Goal: Share content: Share content

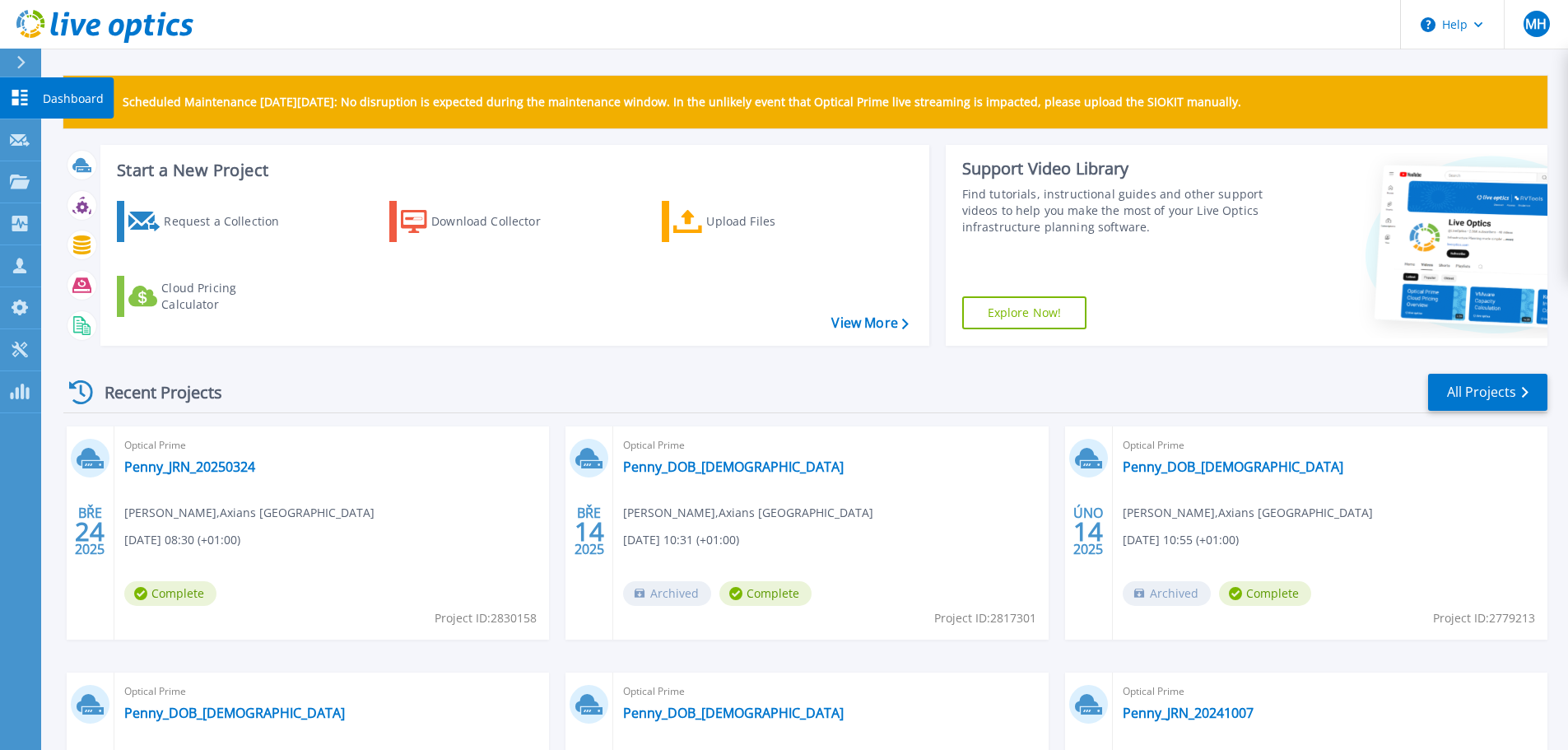
click at [30, 96] on link "Dashboard Dashboard" at bounding box center [21, 98] width 41 height 42
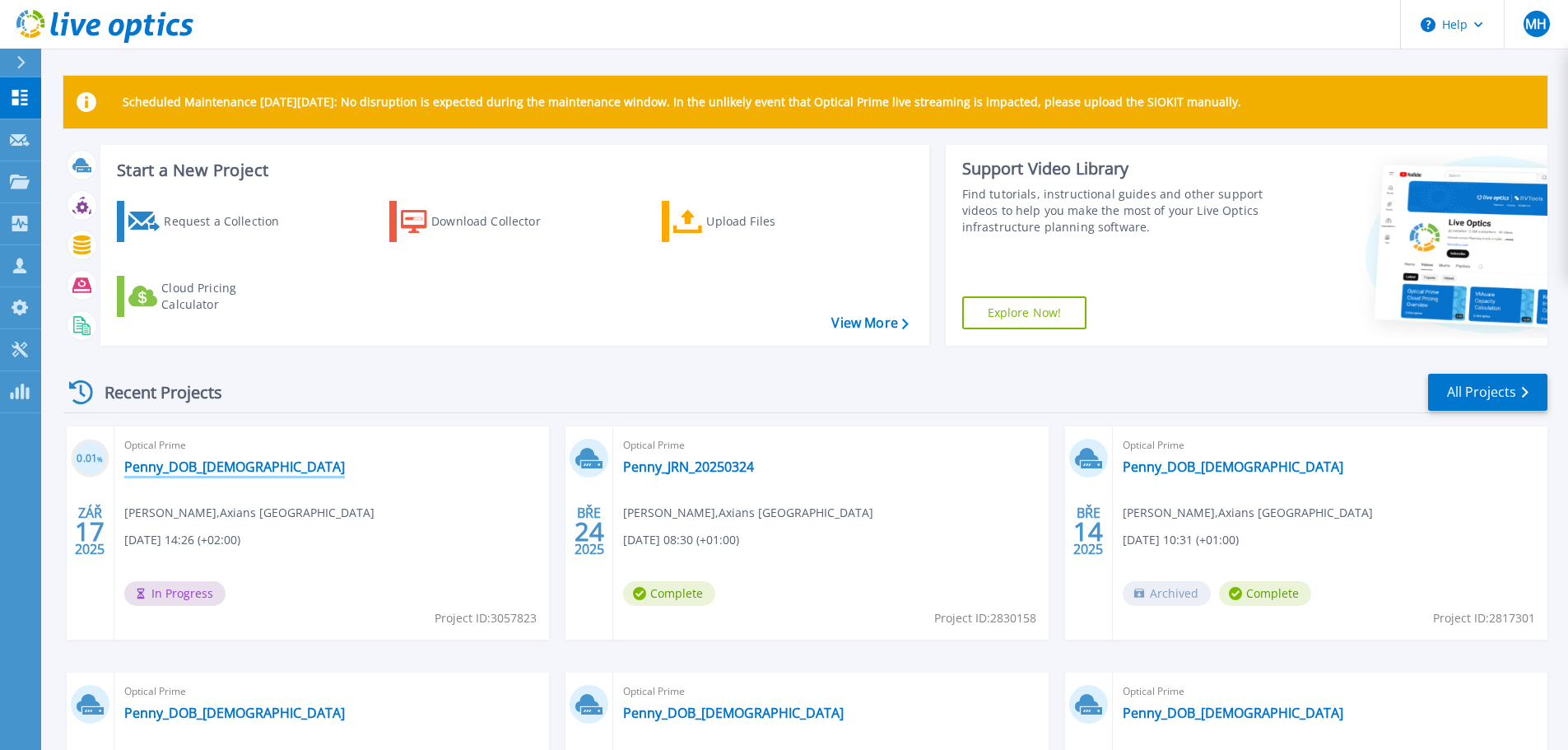
click at [226, 468] on link "Penny_DOB_20250917" at bounding box center [235, 466] width 221 height 16
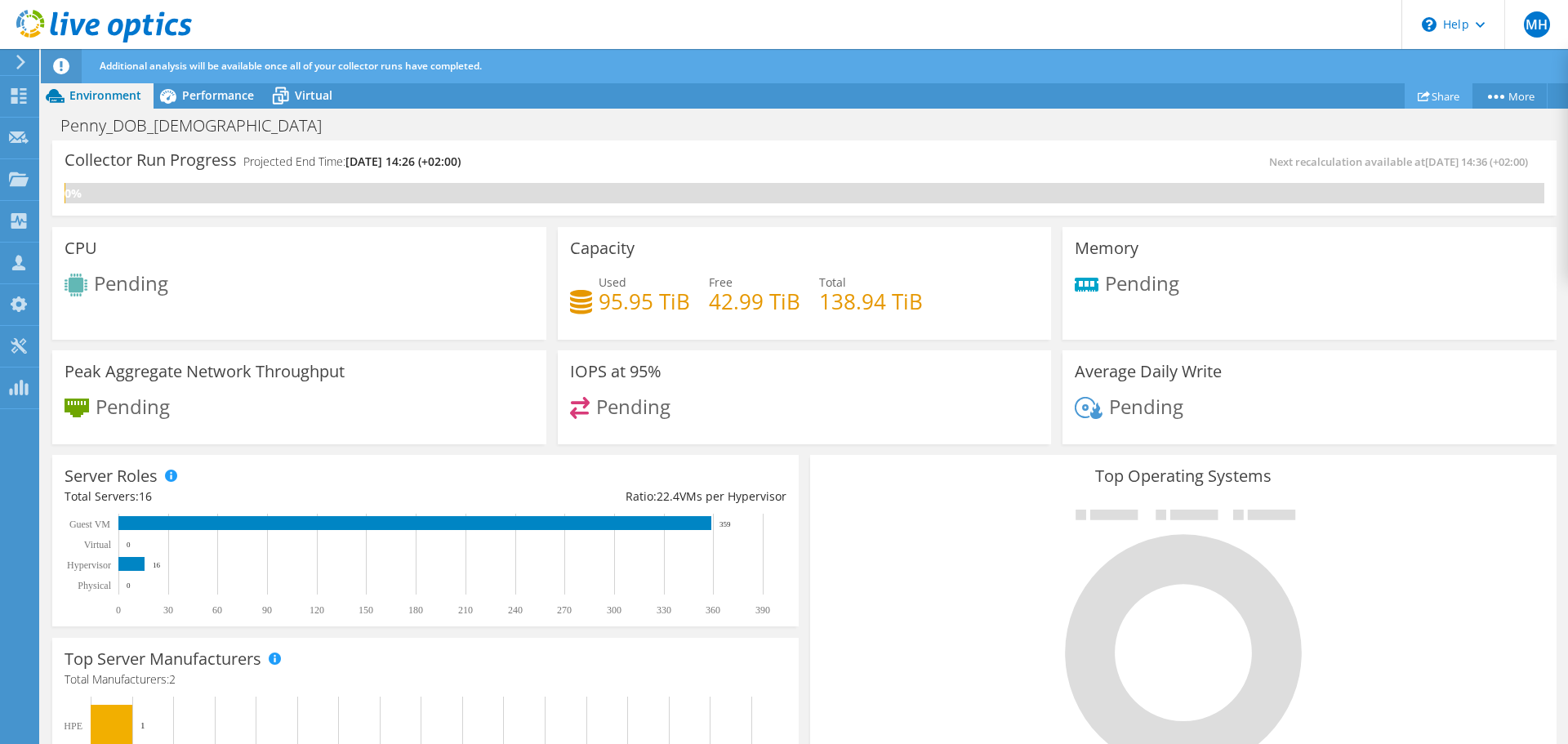
click at [1439, 97] on link "Share" at bounding box center [1438, 96] width 68 height 25
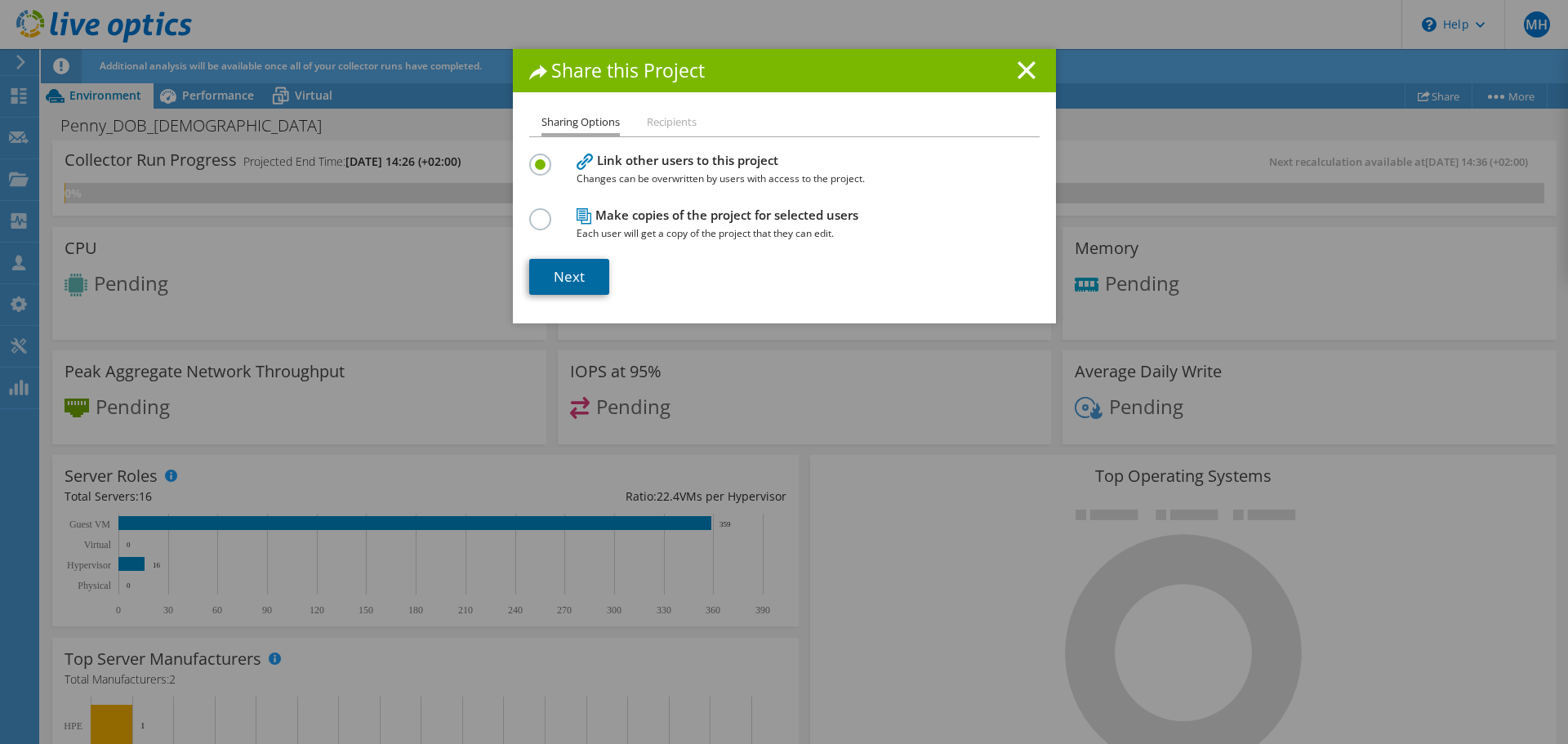
click at [561, 275] on link "Next" at bounding box center [569, 277] width 80 height 36
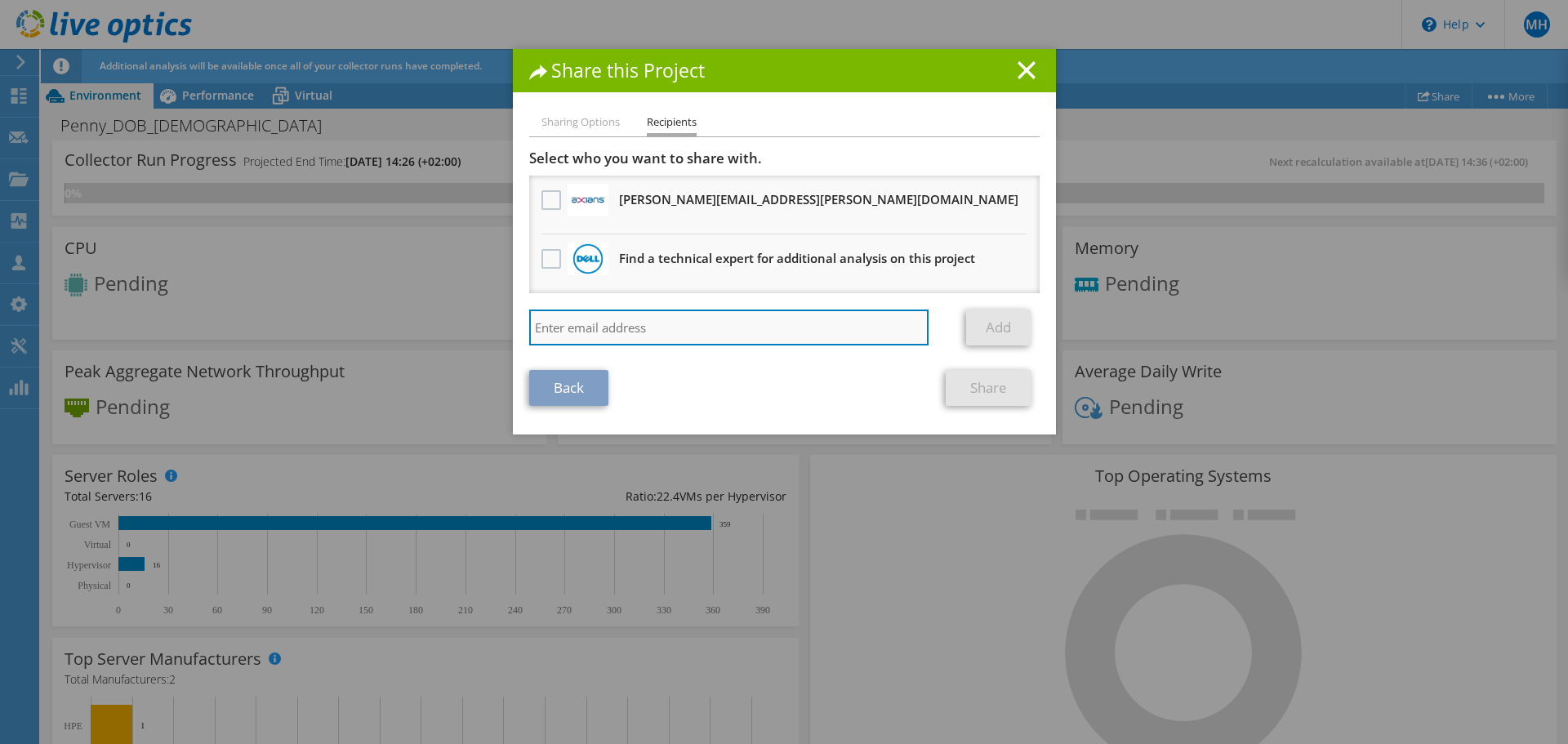
click at [620, 325] on input "search" at bounding box center [729, 327] width 400 height 36
paste input "jan.enderle@axians.cz"
type input "jan.enderle@axians.cz"
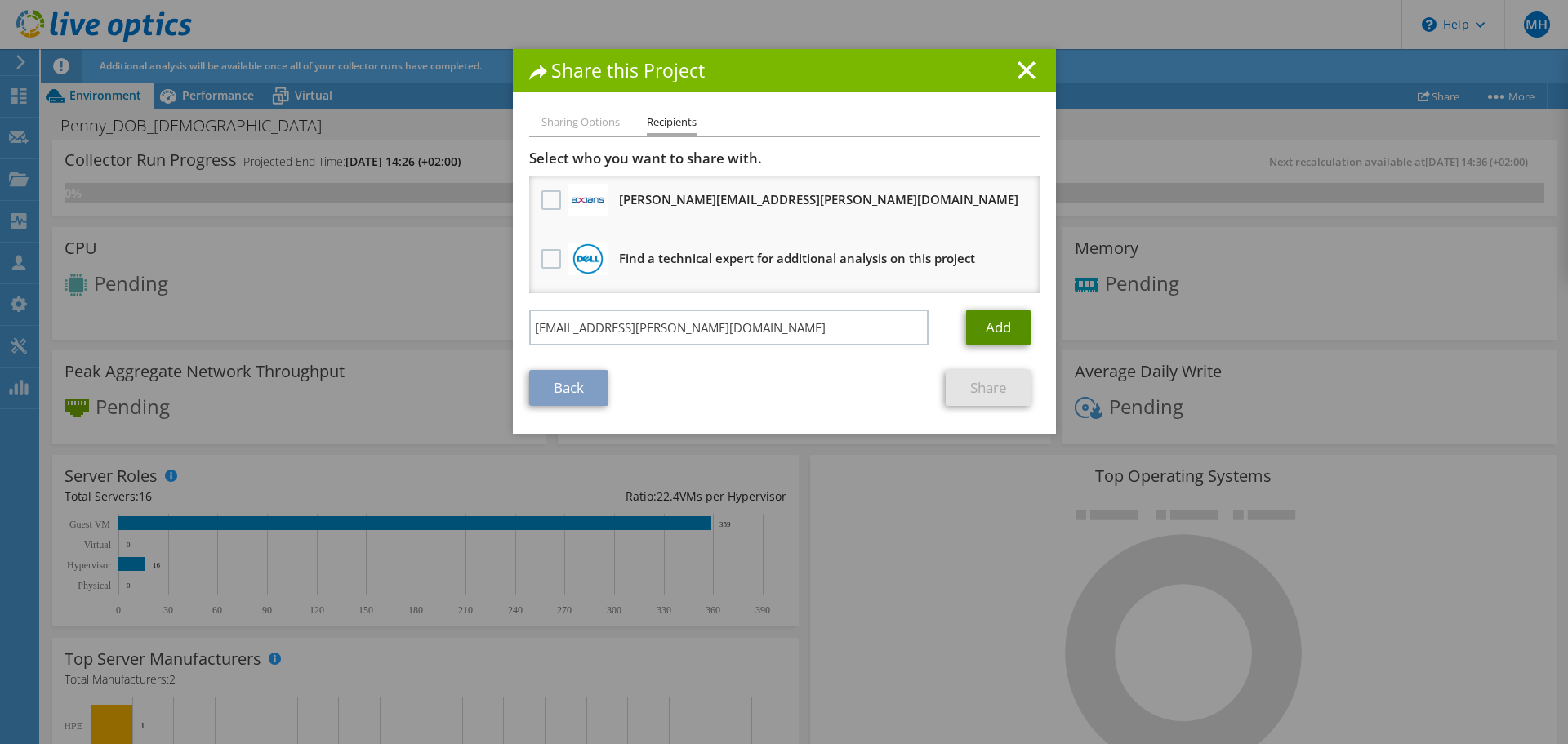
click at [995, 328] on link "Add" at bounding box center [998, 327] width 65 height 36
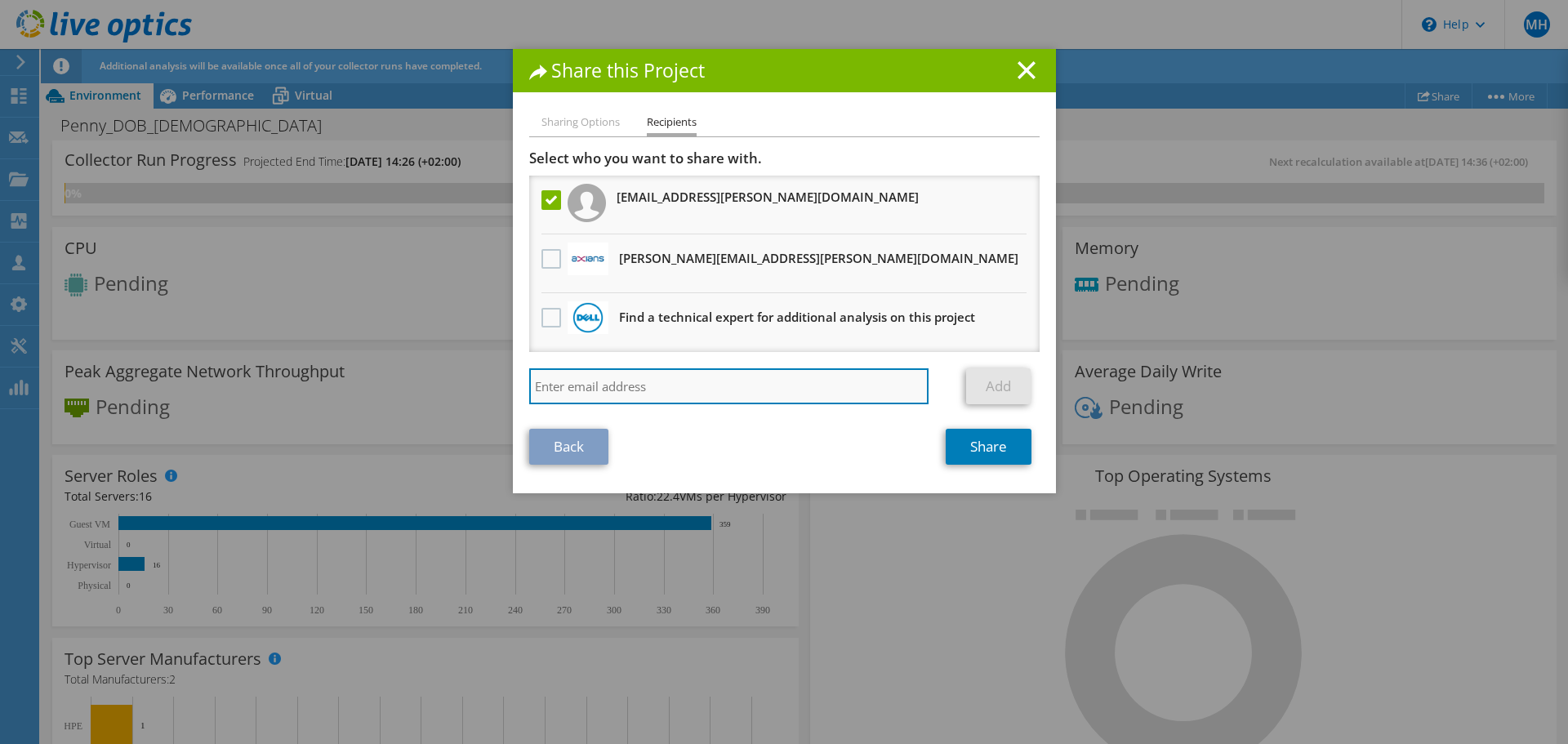
click at [659, 382] on input "search" at bounding box center [729, 386] width 400 height 36
paste input "vladimir.peknik@axians.cz"
type input "vladimir.peknik@axians.cz"
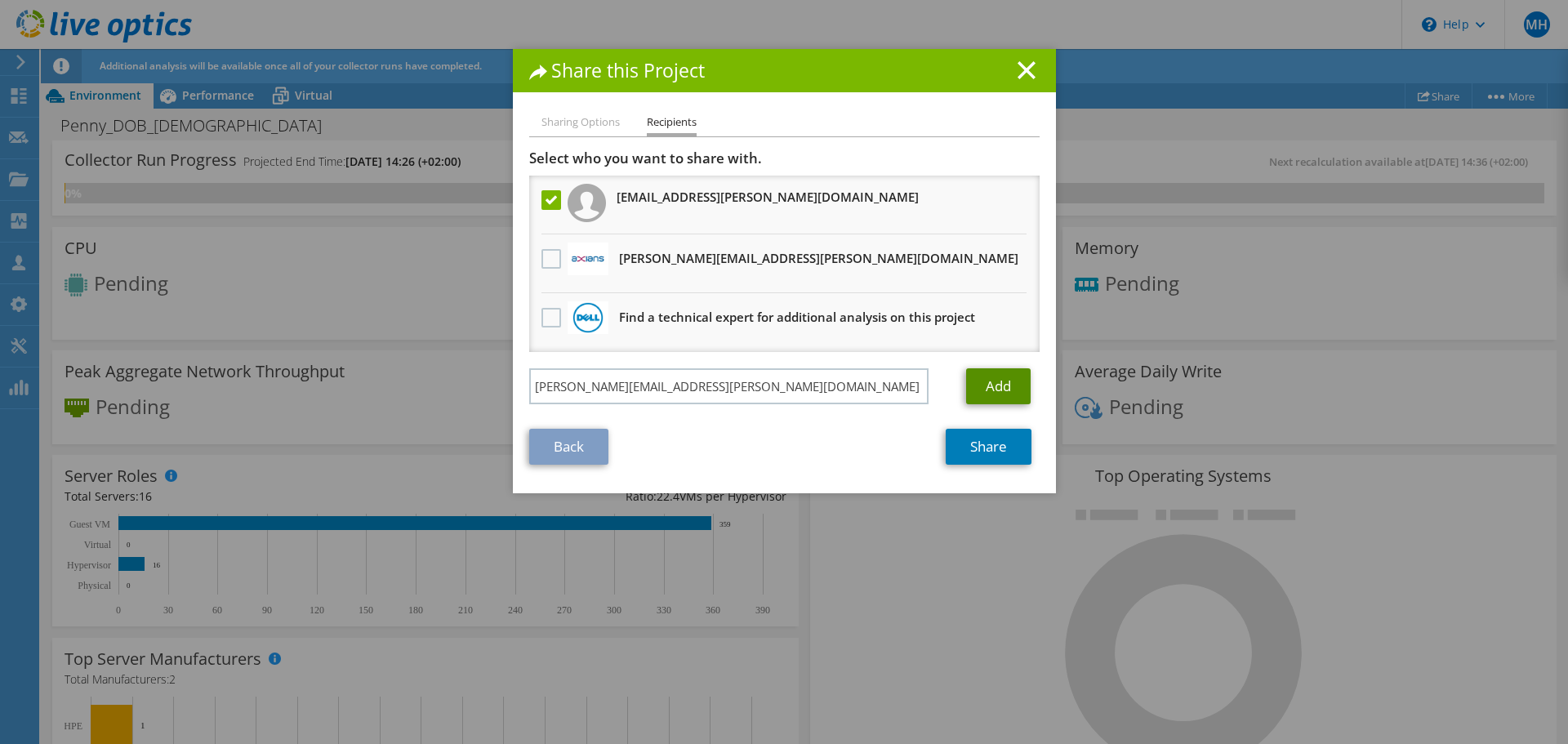
click at [988, 388] on link "Add" at bounding box center [998, 386] width 65 height 36
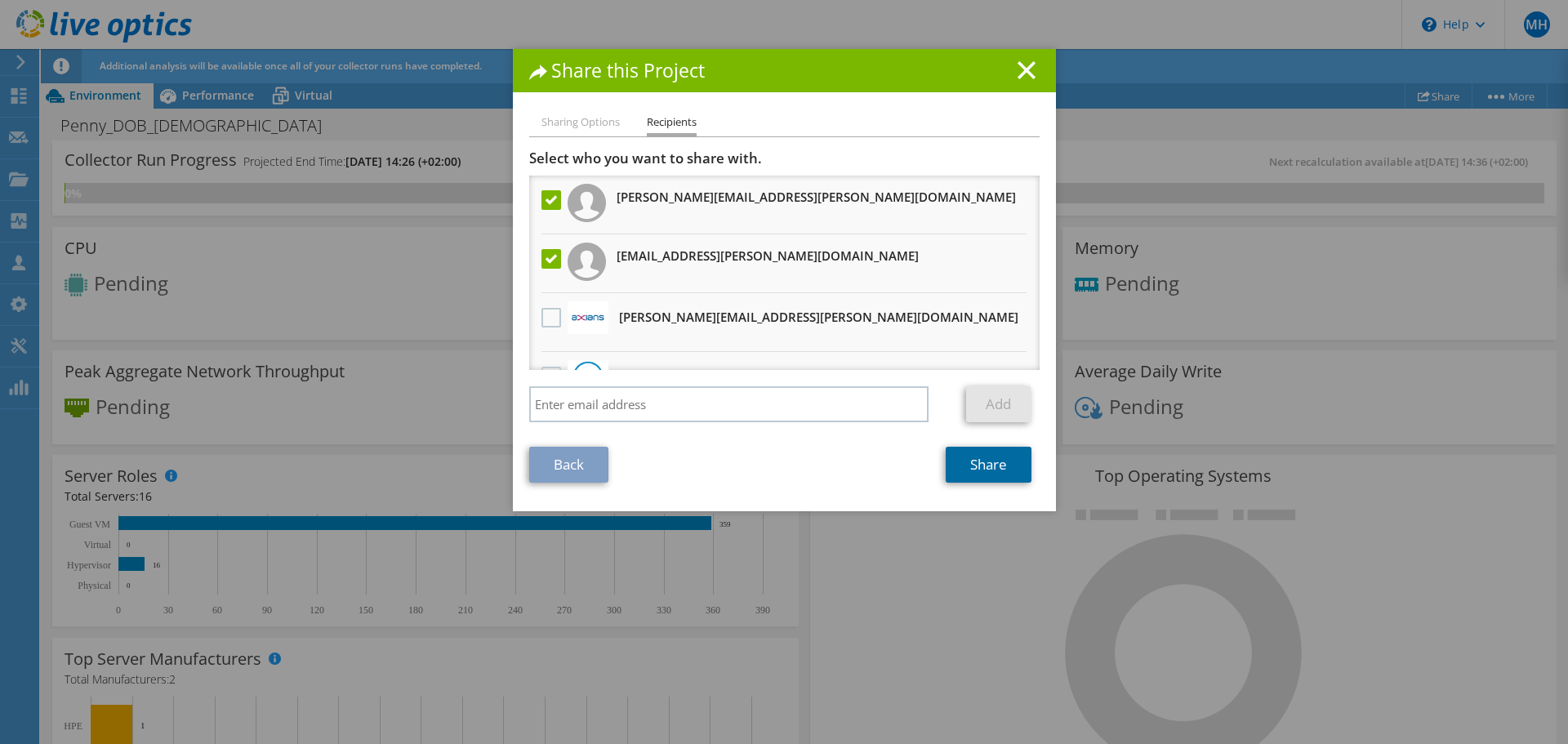
click at [981, 466] on link "Share" at bounding box center [988, 465] width 86 height 36
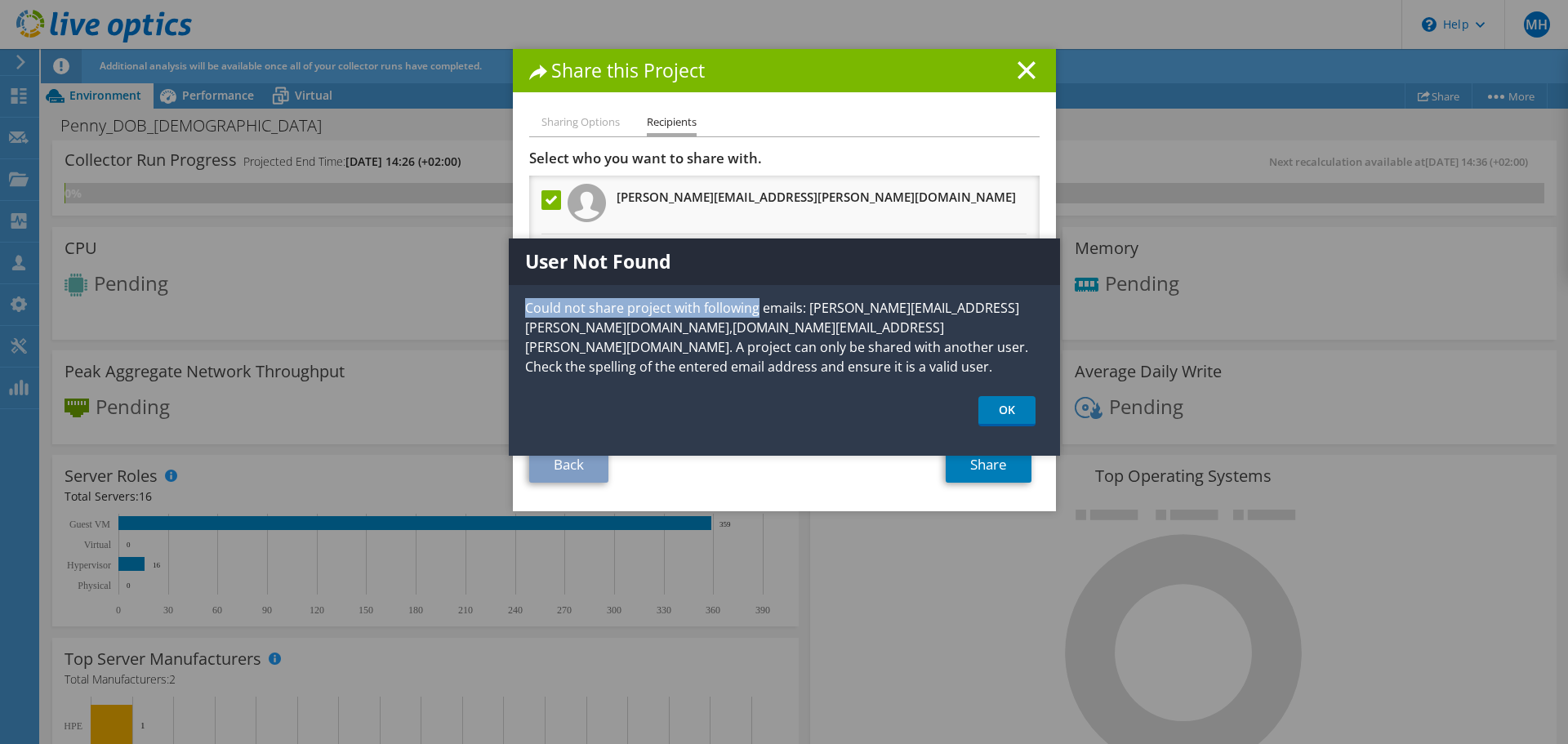
drag, startPoint x: 777, startPoint y: 251, endPoint x: 757, endPoint y: 296, distance: 49.2
click at [757, 296] on div "User Not Found Could not share project with following emails: vladimir.peknik@a…" at bounding box center [784, 347] width 551 height 217
click at [853, 372] on p "Could not share project with following emails: vladimir.peknik@axians.cz,jan.en…" at bounding box center [784, 337] width 551 height 78
click at [1001, 411] on link "OK" at bounding box center [1007, 411] width 57 height 31
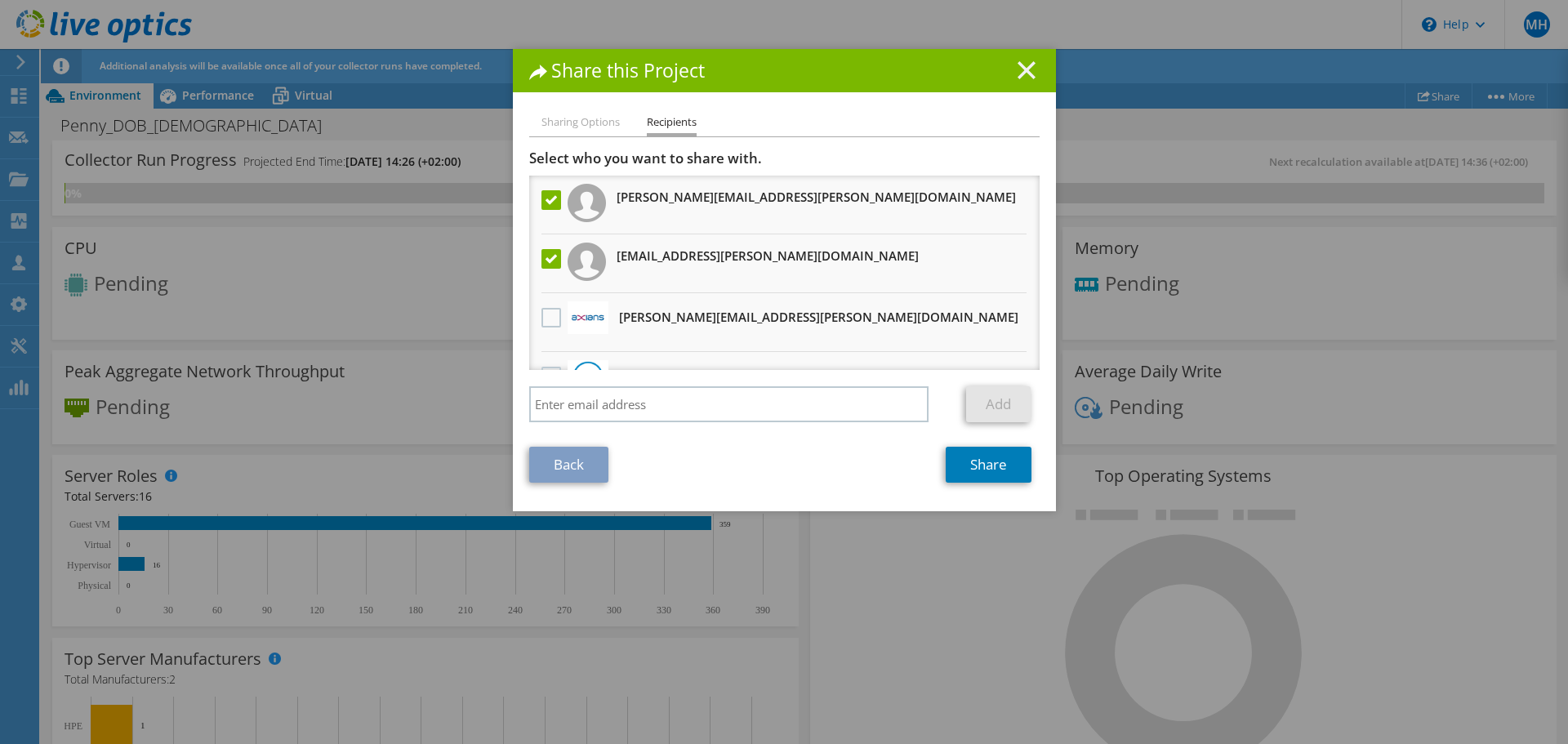
click at [1024, 70] on icon at bounding box center [1026, 70] width 18 height 18
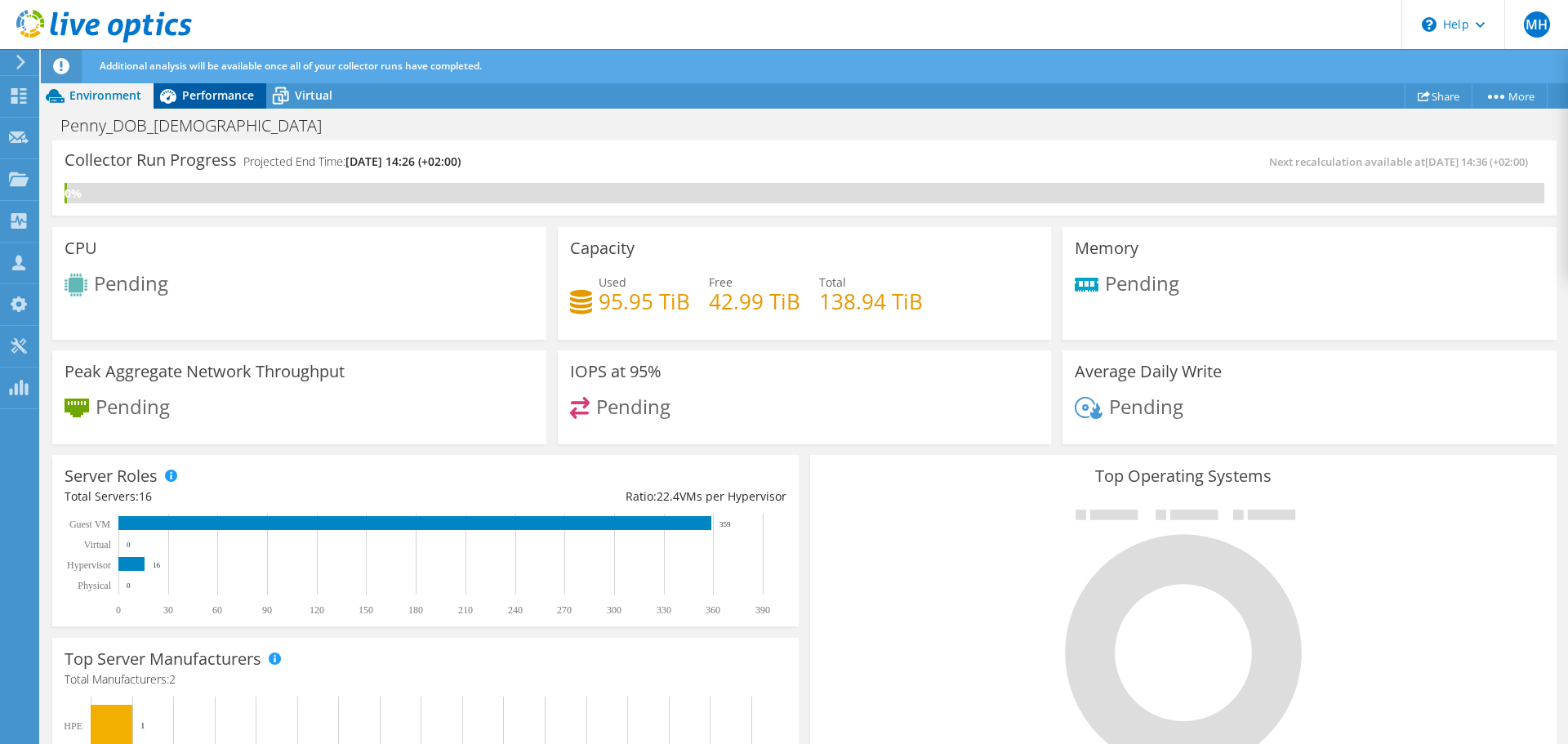
click at [207, 95] on span "Performance" at bounding box center [217, 95] width 72 height 15
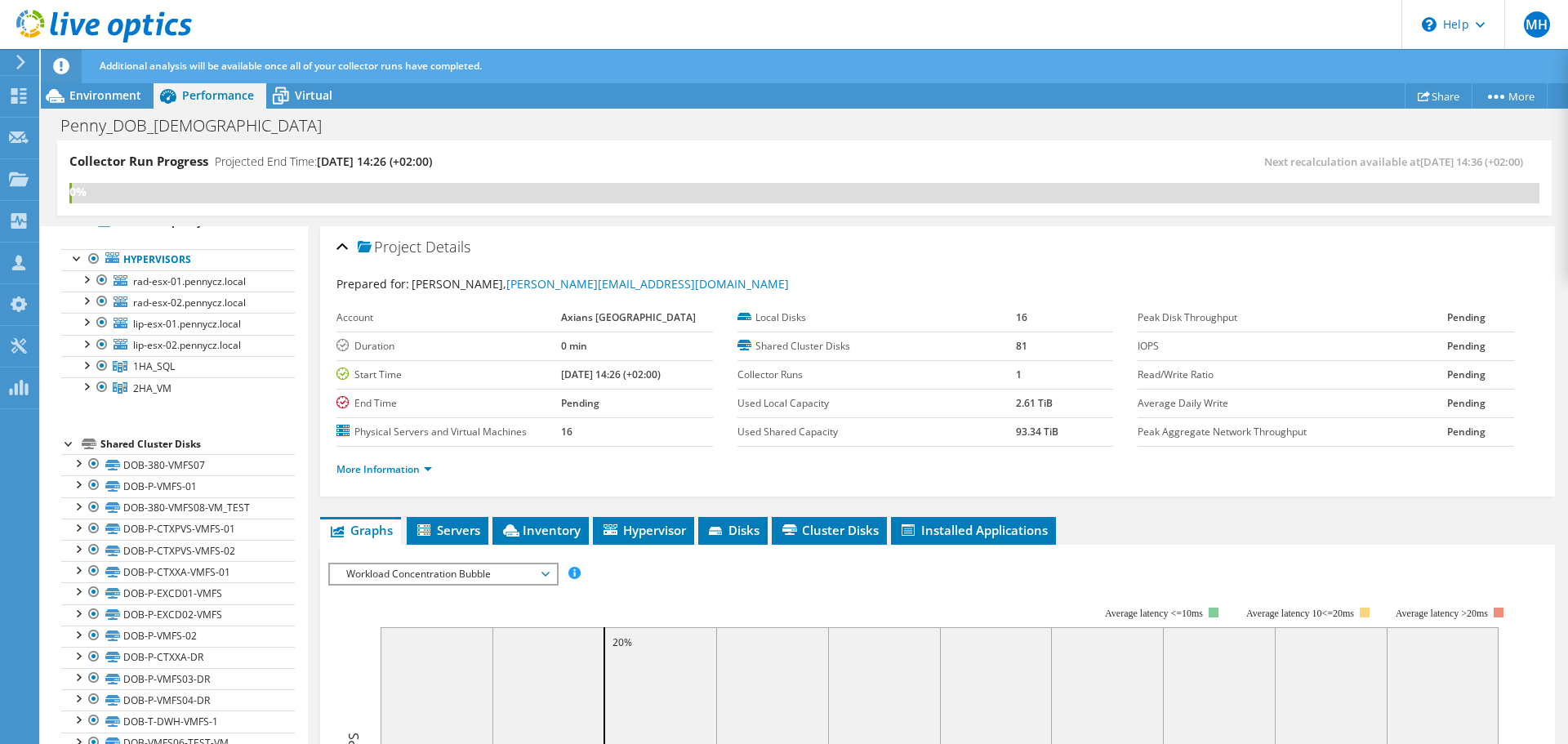
scroll to position [65, 0]
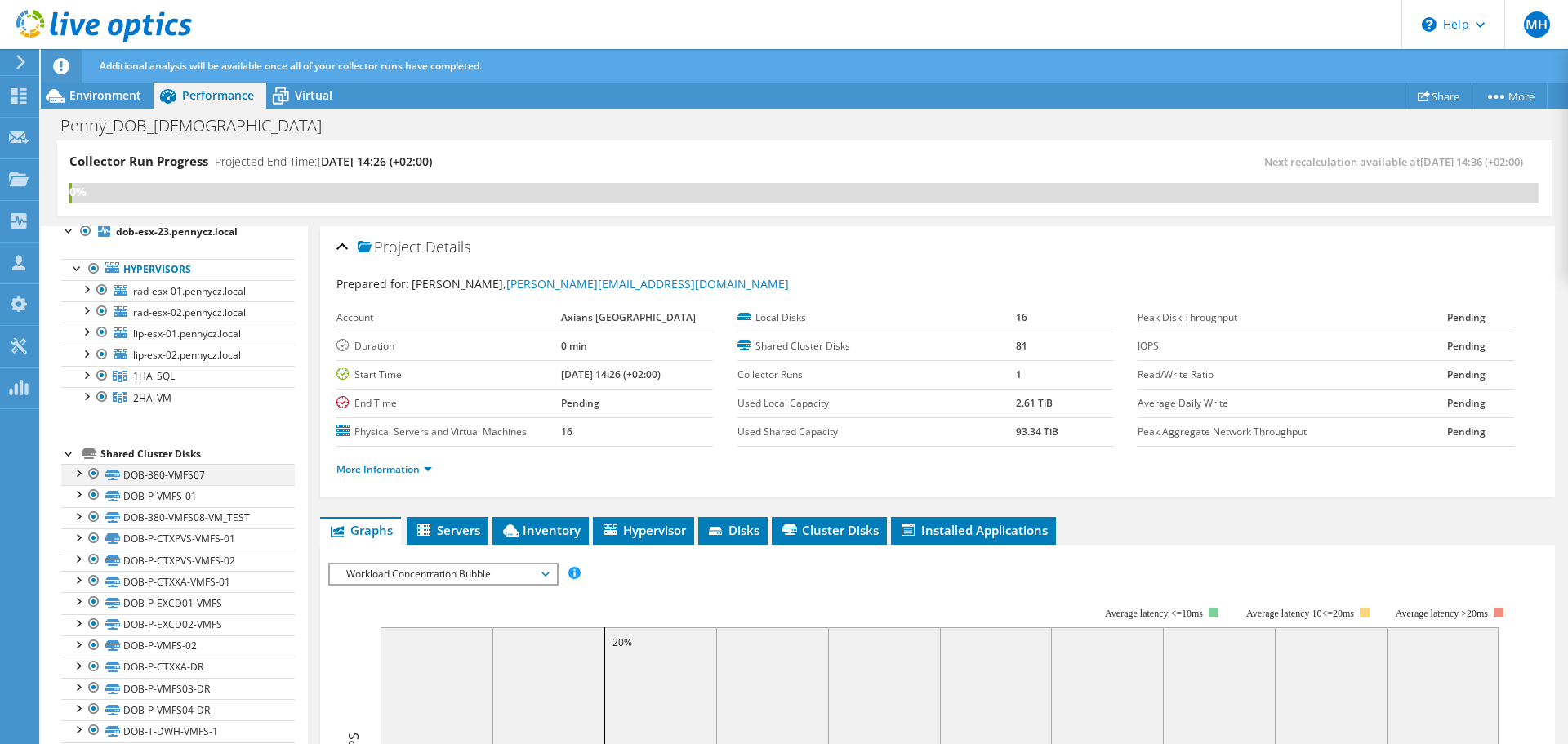
click at [76, 474] on div at bounding box center [77, 471] width 16 height 16
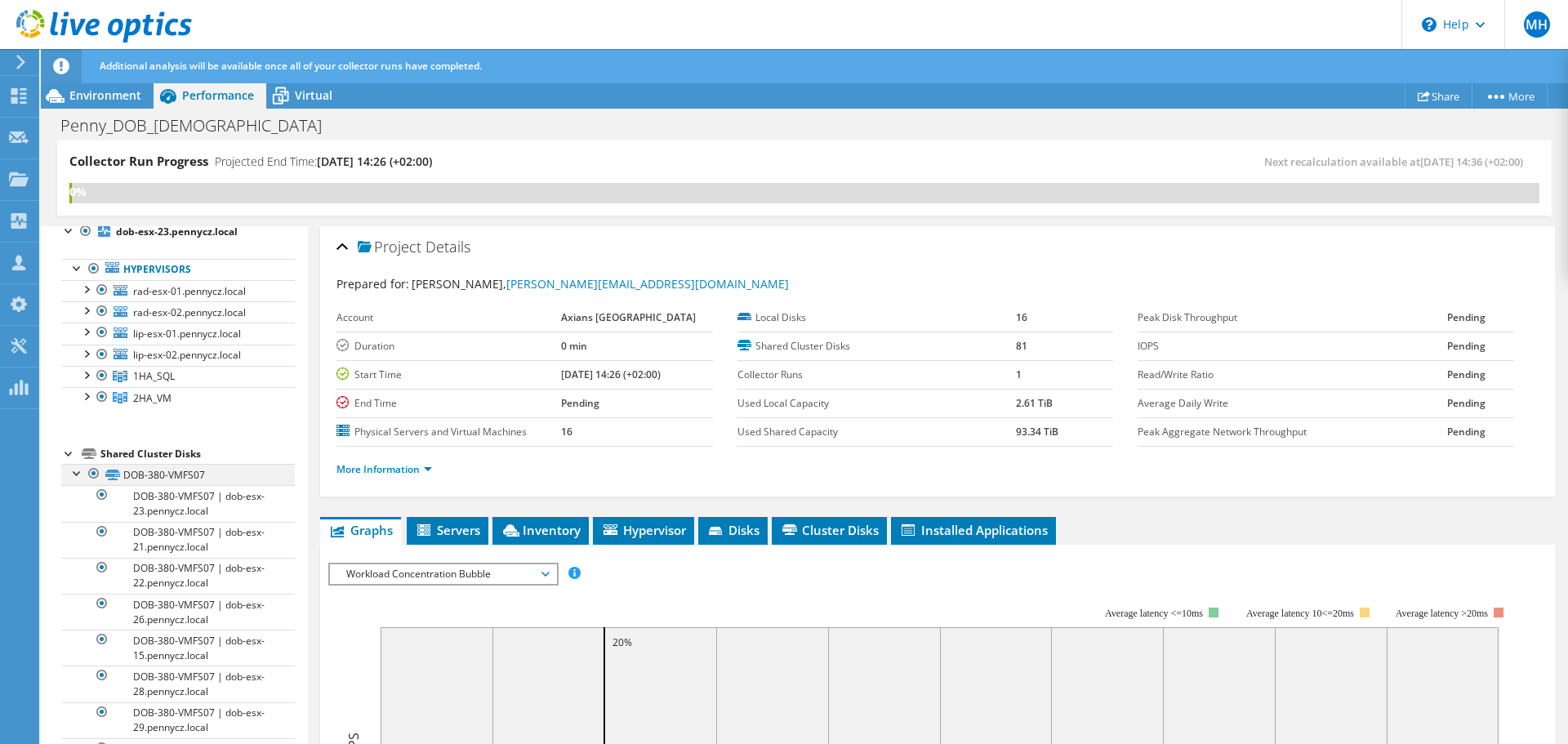
click at [76, 474] on div at bounding box center [77, 471] width 16 height 16
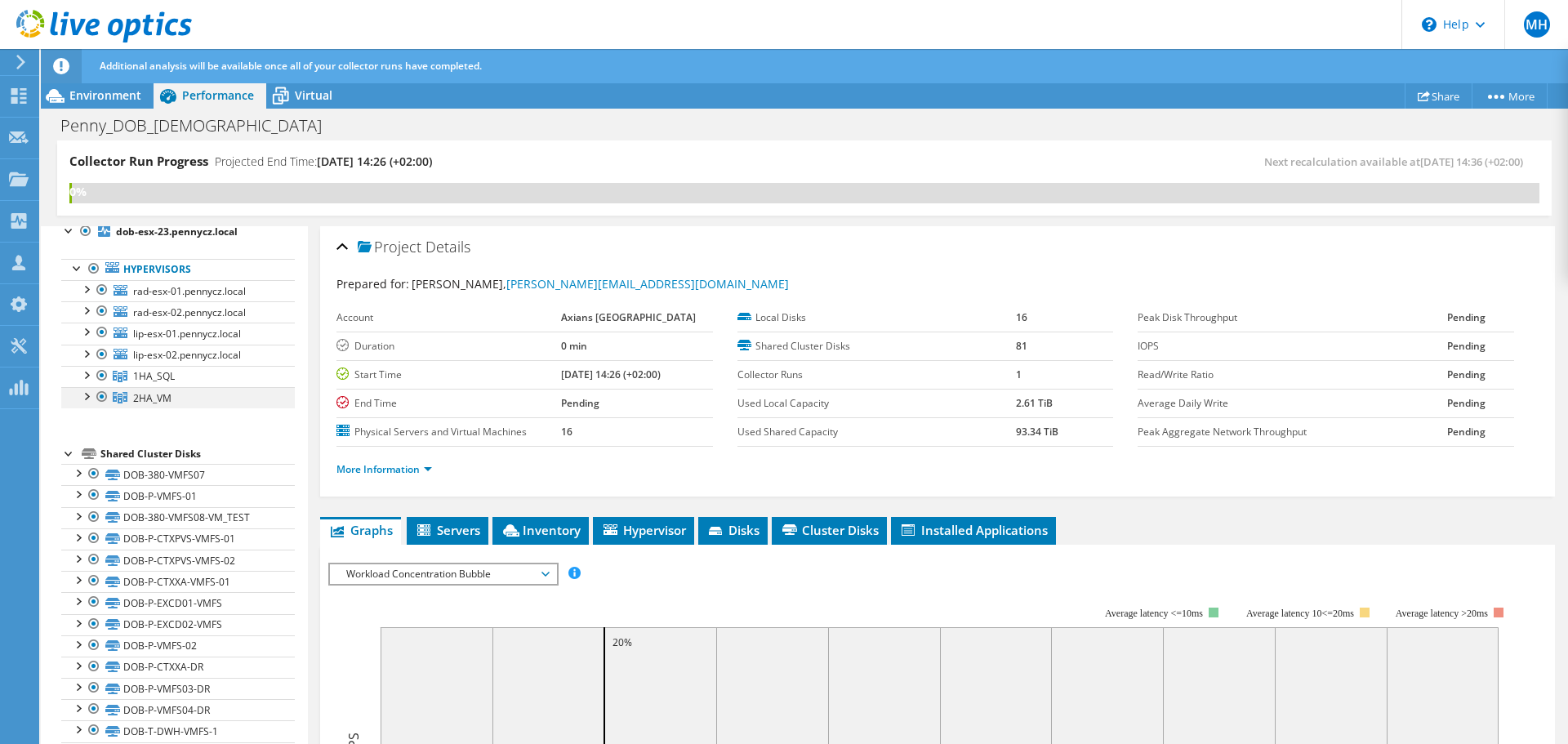
click at [85, 397] on div at bounding box center [85, 395] width 16 height 16
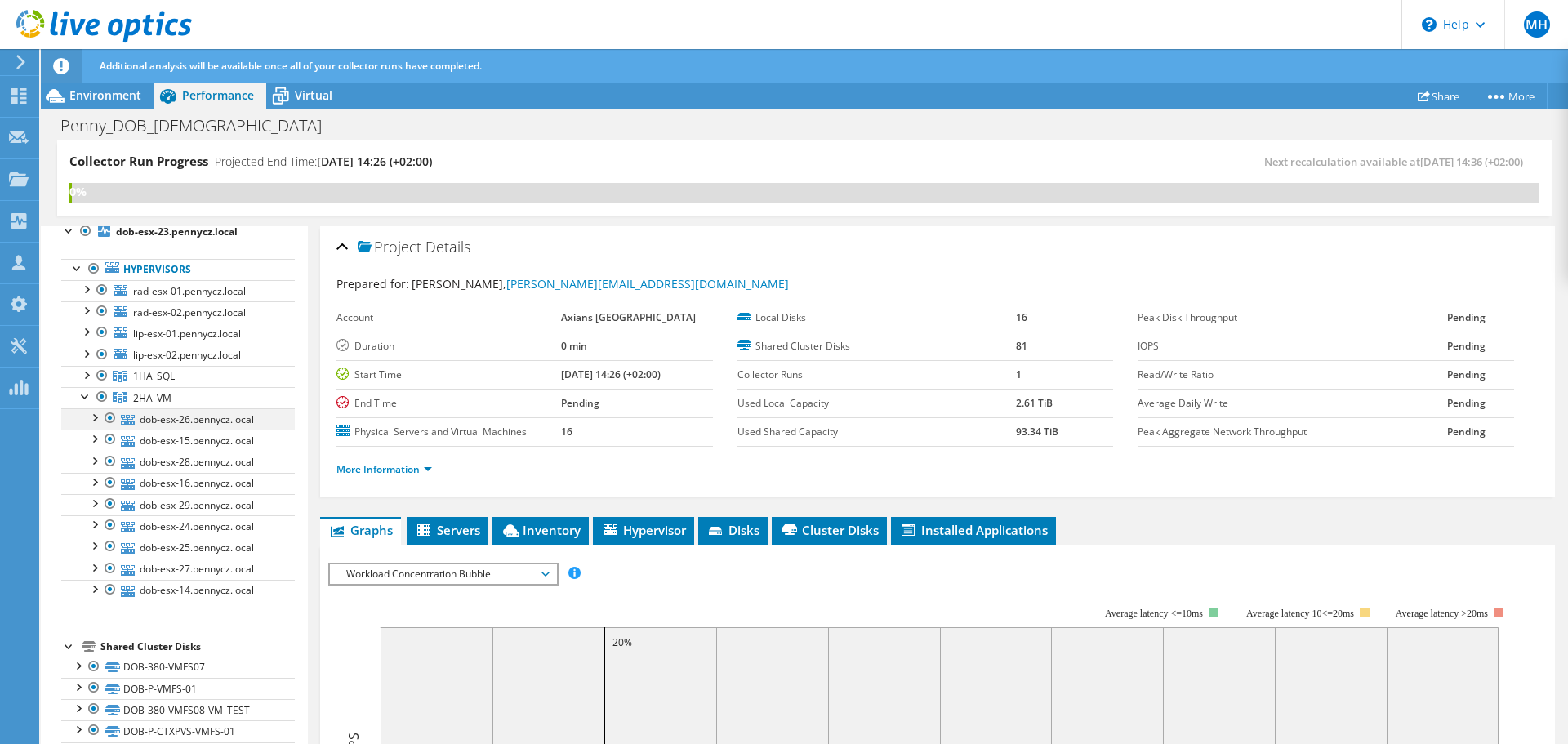
click at [94, 420] on div at bounding box center [93, 416] width 16 height 16
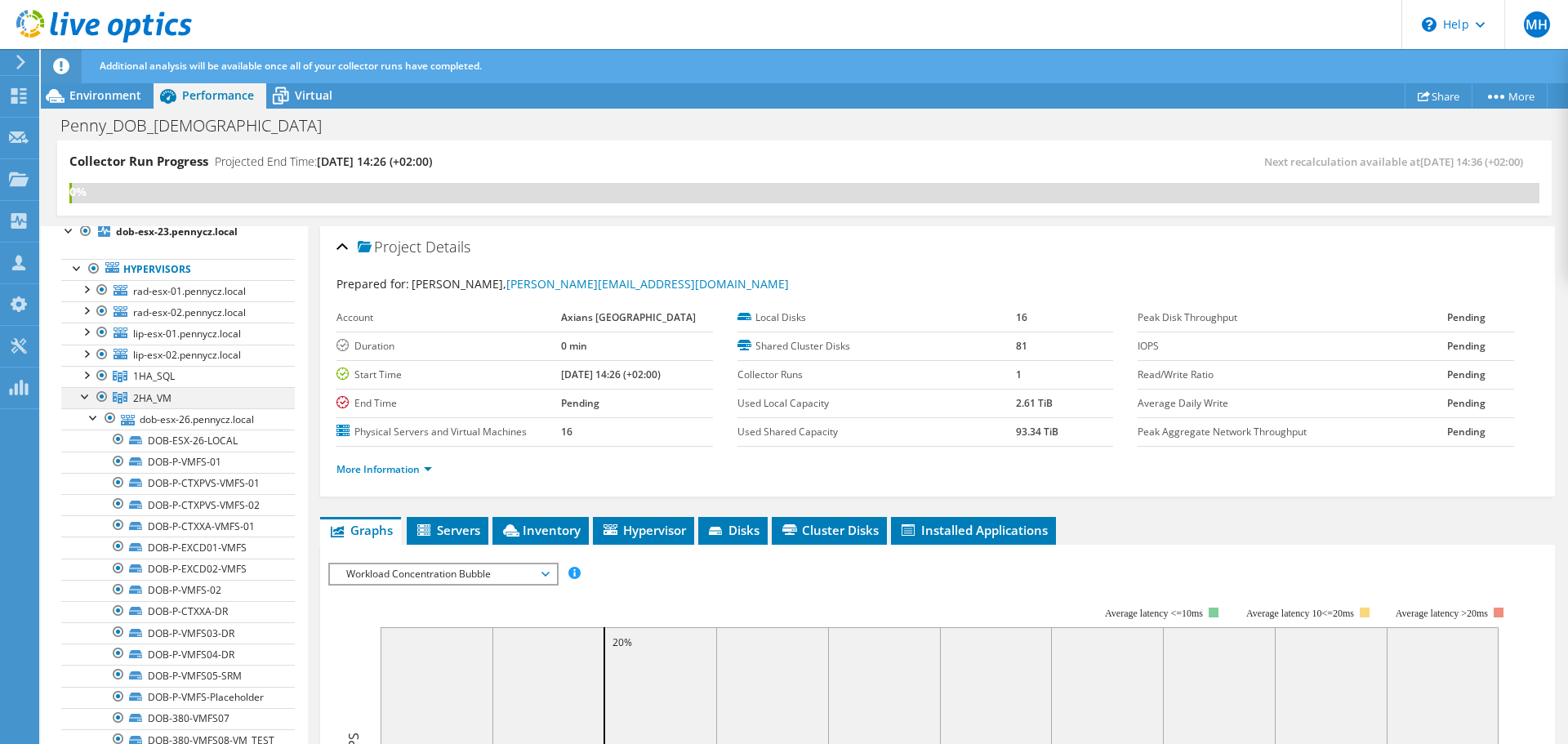
click at [80, 395] on div at bounding box center [85, 395] width 16 height 16
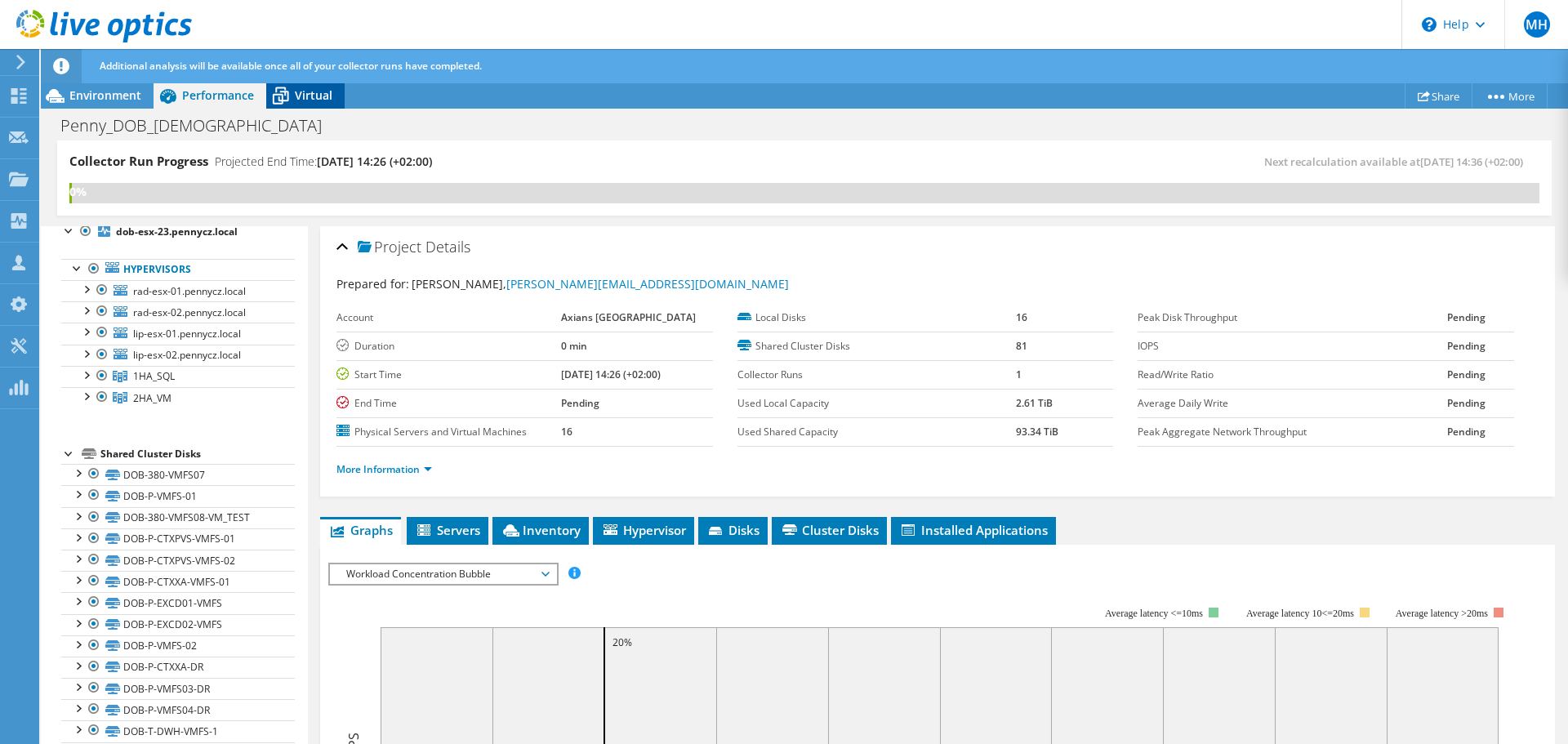
click at [310, 94] on span "Virtual" at bounding box center [313, 95] width 37 height 15
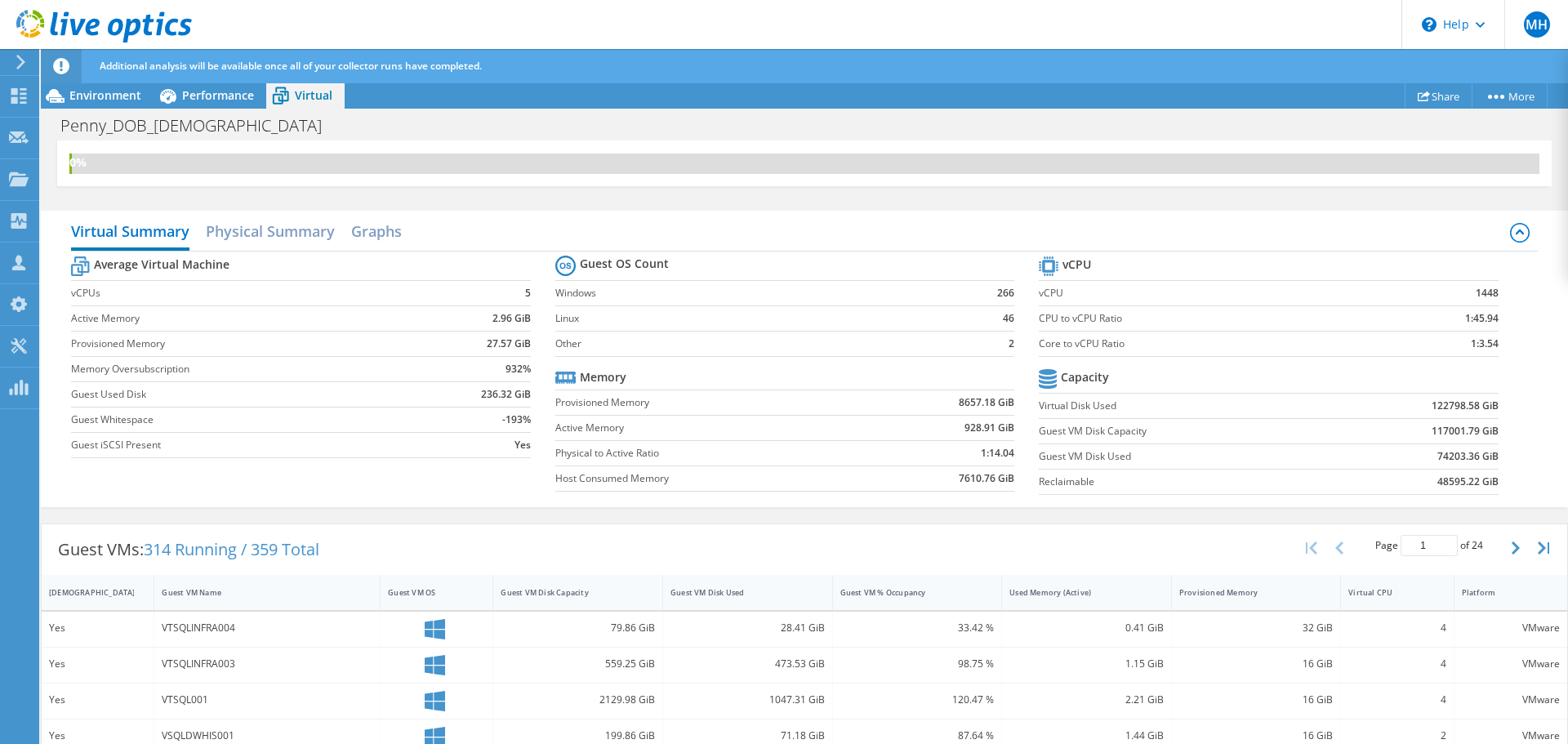
scroll to position [0, 0]
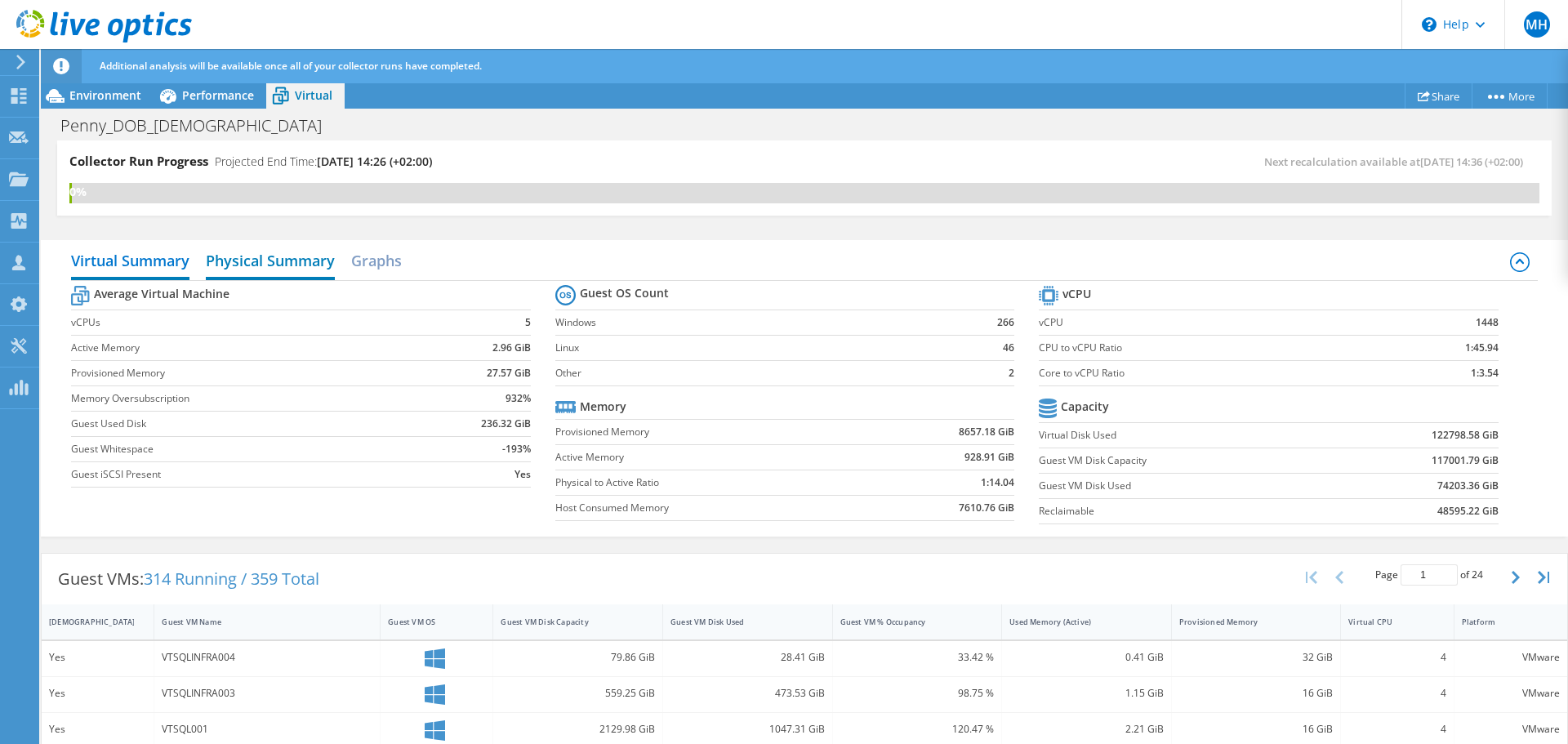
click at [263, 264] on h2 "Physical Summary" at bounding box center [270, 262] width 129 height 36
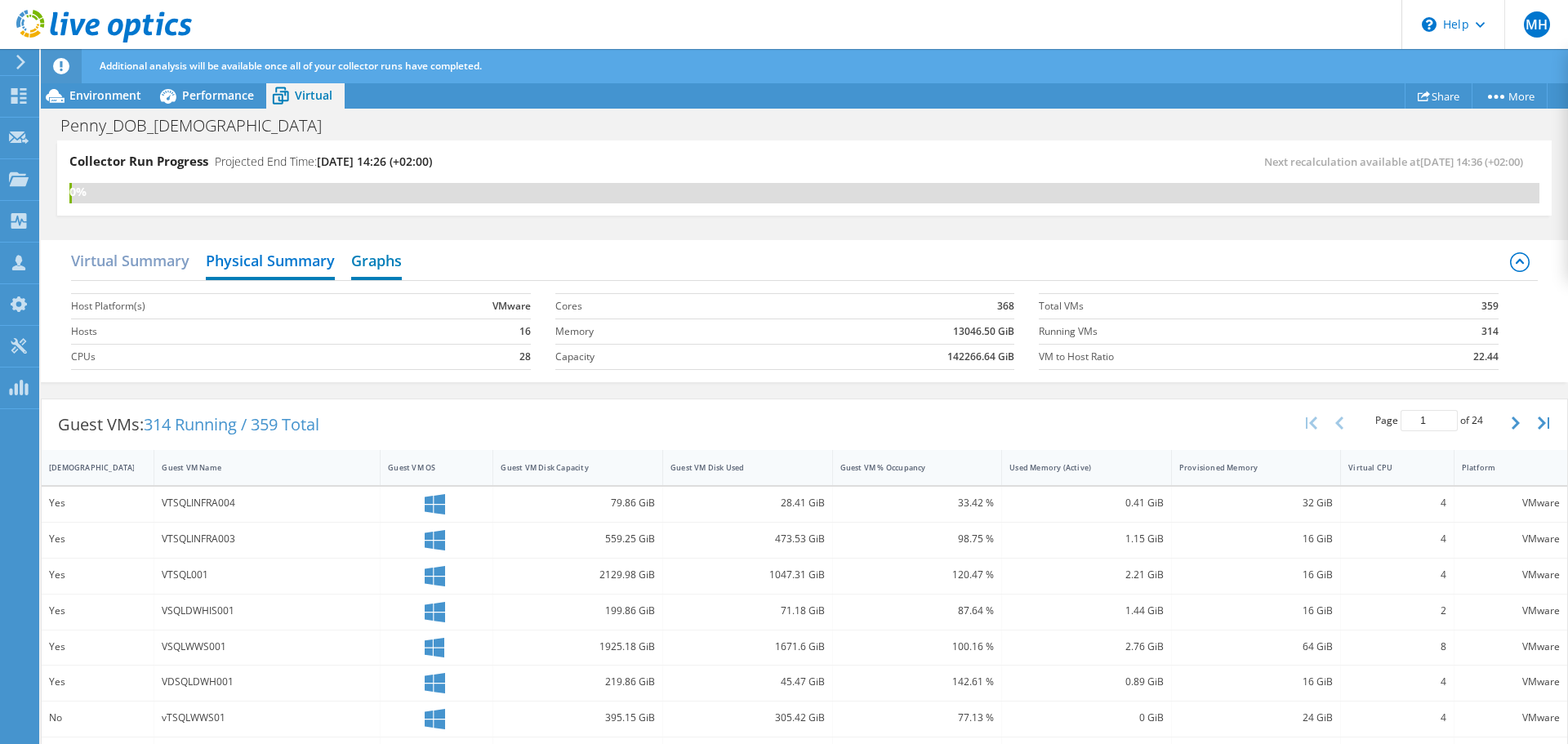
click at [375, 265] on h2 "Graphs" at bounding box center [376, 262] width 51 height 36
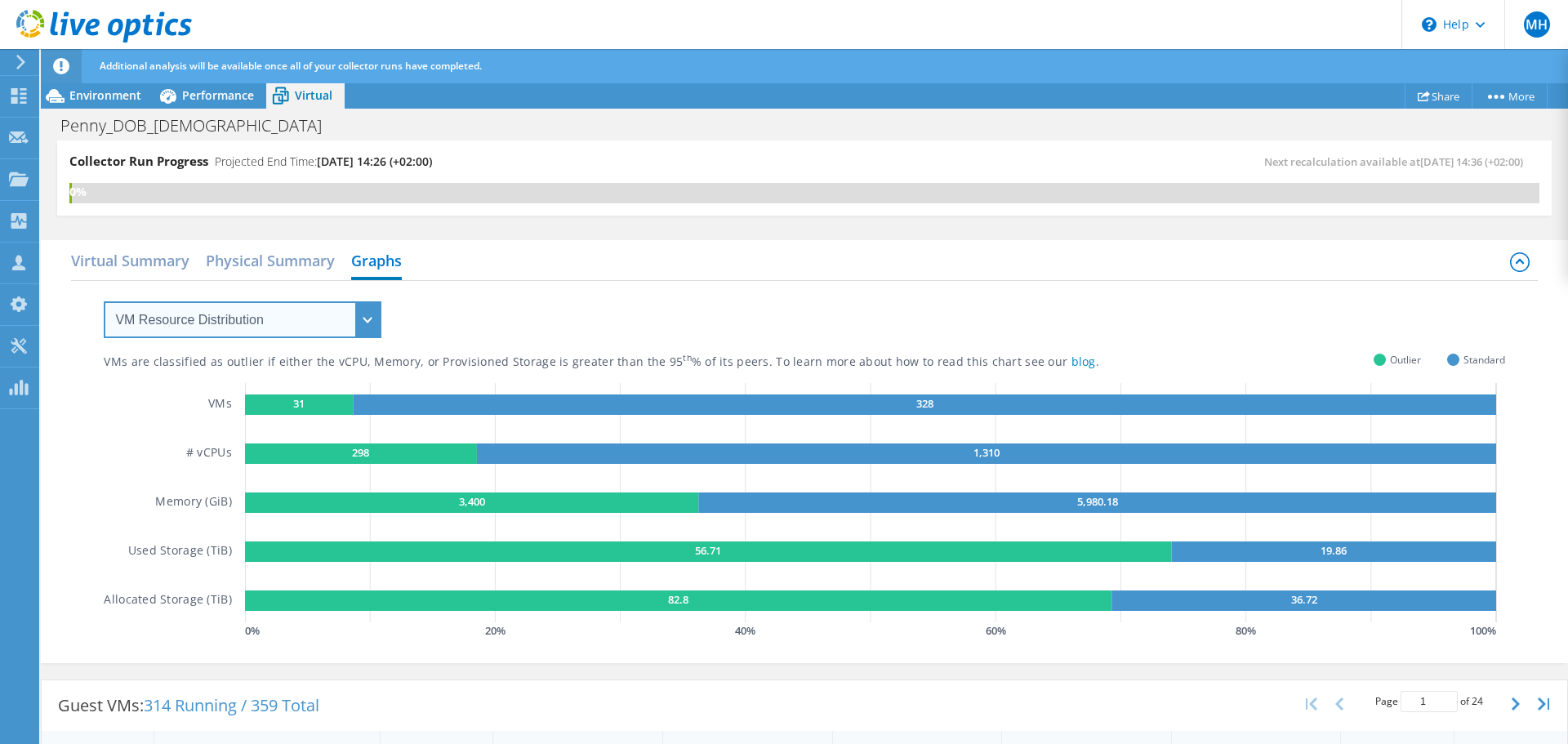
click at [369, 315] on select "VM Resource Distribution Provisioning Contrast Over Provisioning" at bounding box center [242, 319] width 278 height 37
click at [104, 302] on select "VM Resource Distribution Provisioning Contrast Over Provisioning" at bounding box center [242, 319] width 278 height 37
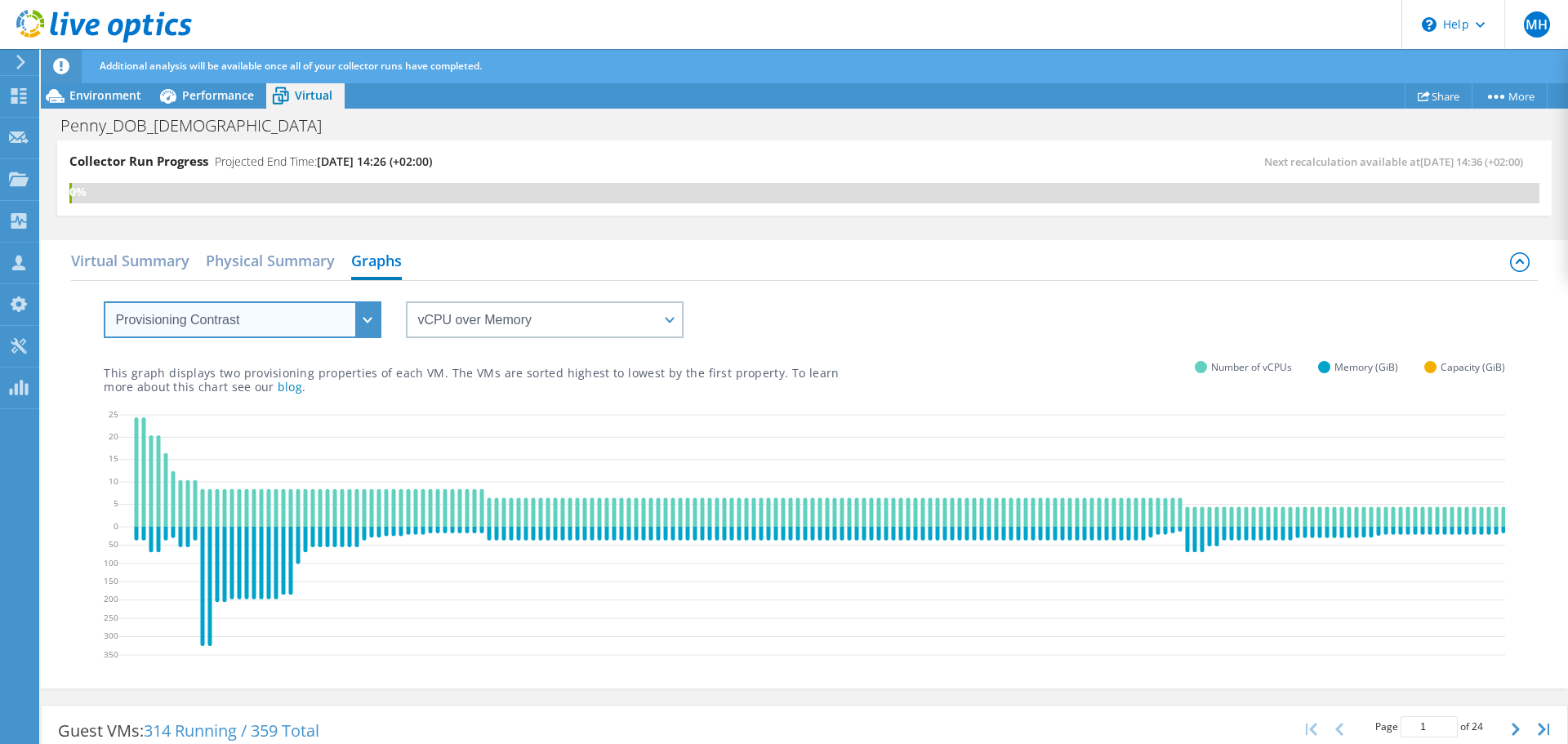
click at [366, 326] on select "VM Resource Distribution Provisioning Contrast Over Provisioning" at bounding box center [242, 319] width 278 height 37
click at [104, 302] on select "VM Resource Distribution Provisioning Contrast Over Provisioning" at bounding box center [242, 319] width 278 height 37
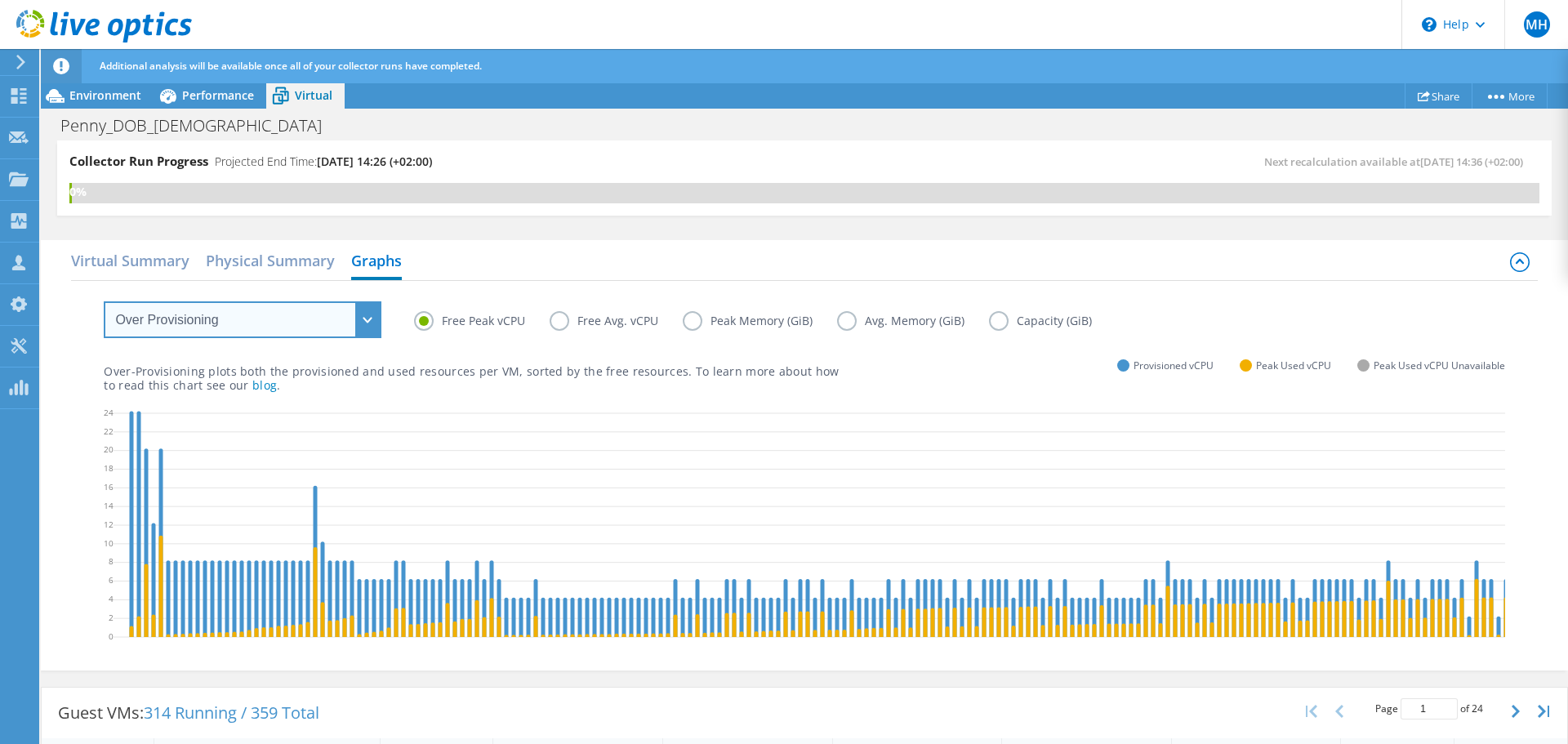
click at [372, 321] on select "VM Resource Distribution Provisioning Contrast Over Provisioning" at bounding box center [242, 319] width 278 height 37
select select "VM Resource Distribution"
click at [104, 302] on select "VM Resource Distribution Provisioning Contrast Over Provisioning" at bounding box center [242, 319] width 278 height 37
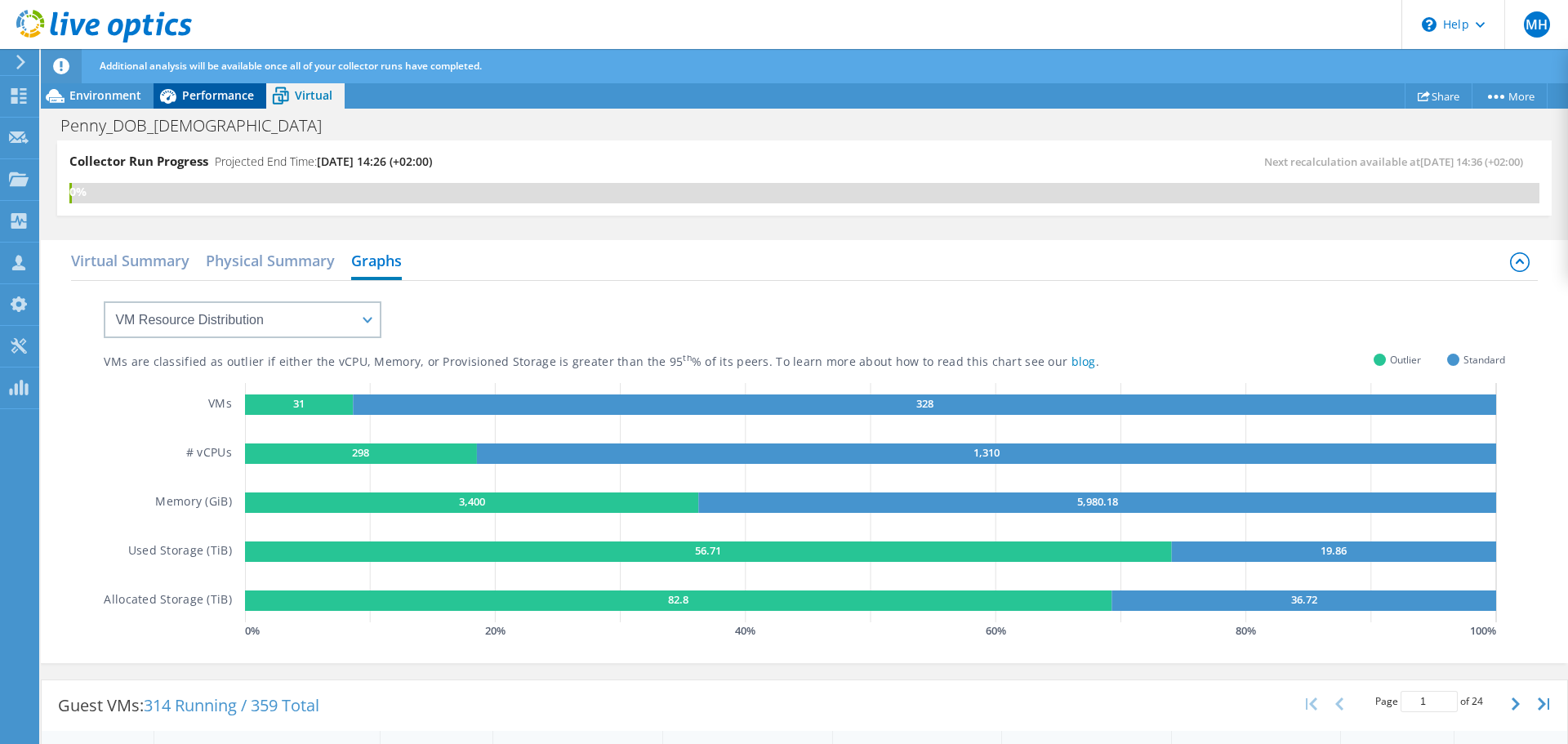
click at [200, 96] on span "Performance" at bounding box center [217, 95] width 72 height 15
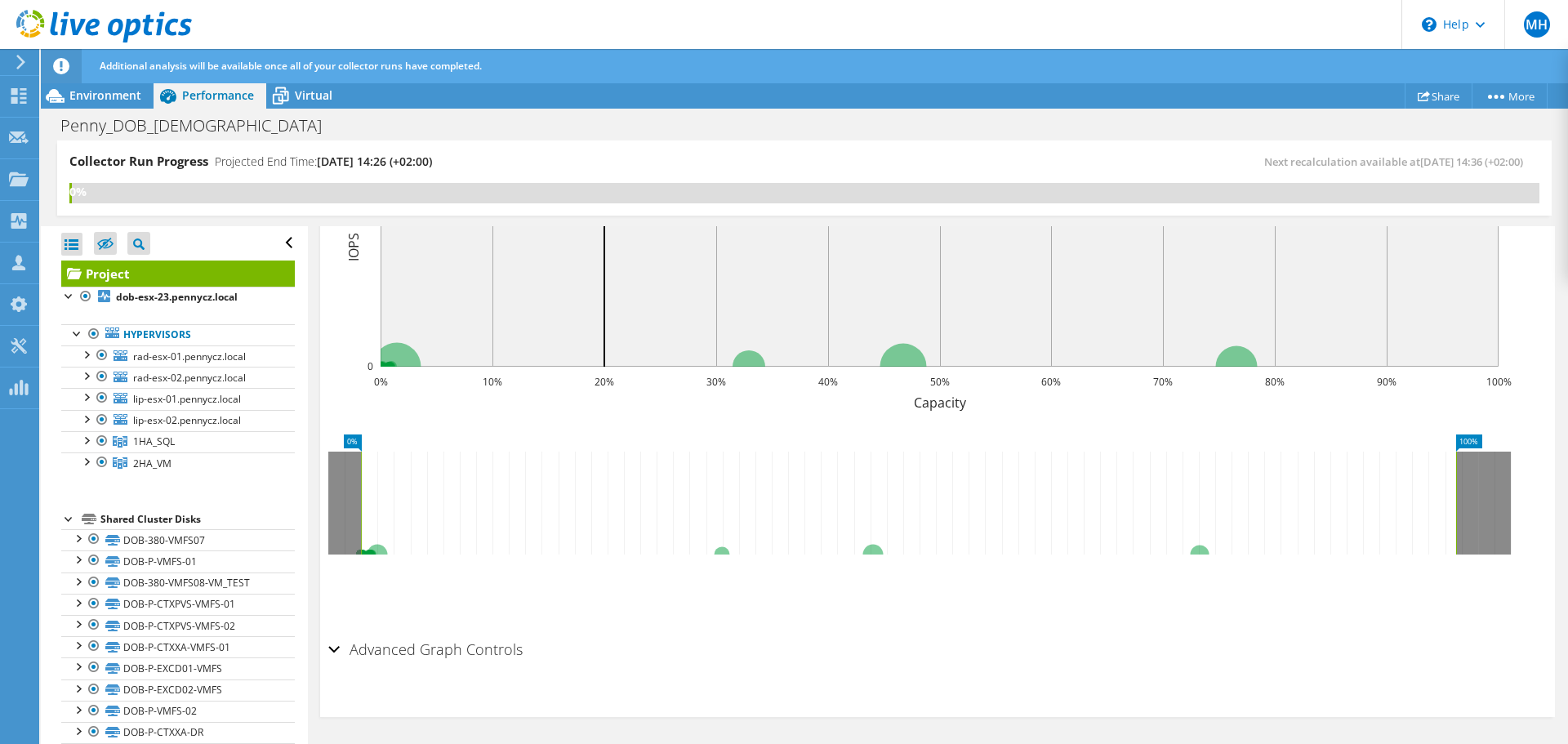
click at [65, 519] on div at bounding box center [69, 517] width 16 height 16
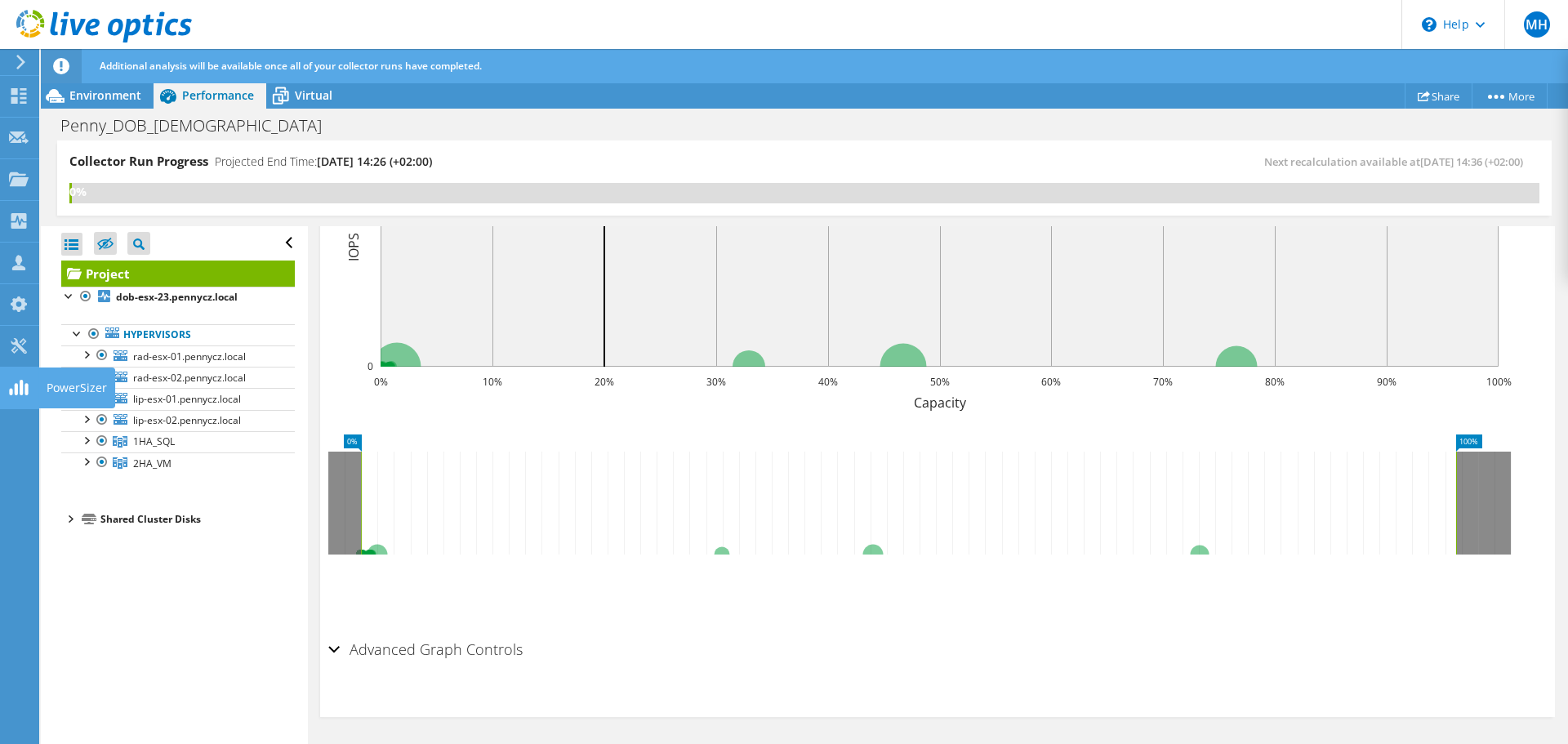
click at [11, 385] on icon at bounding box center [19, 387] width 20 height 15
click at [17, 347] on icon at bounding box center [19, 346] width 20 height 15
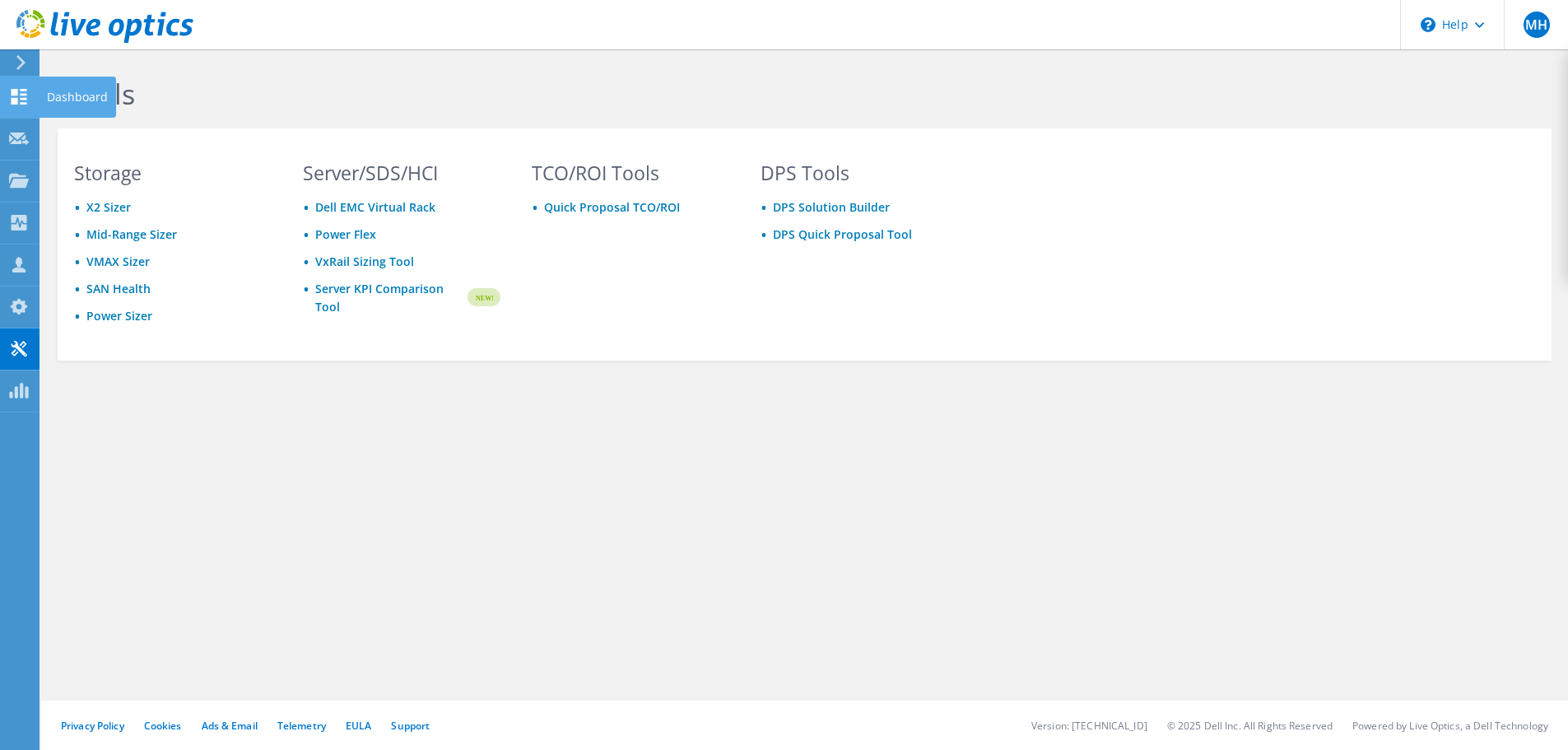
click at [20, 99] on icon at bounding box center [19, 97] width 20 height 15
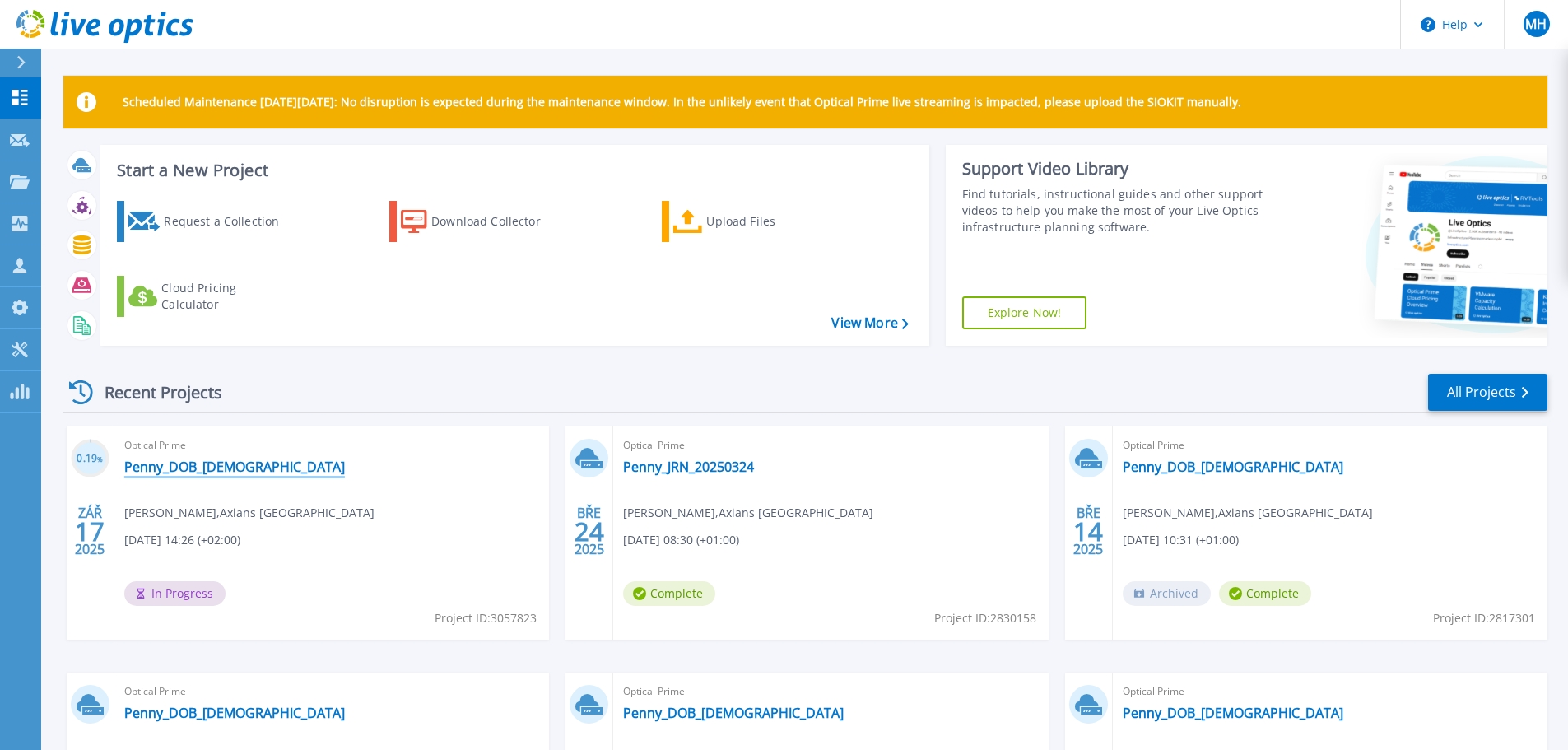
click at [200, 473] on link "Penny_DOB_[DEMOGRAPHIC_DATA]" at bounding box center [235, 466] width 221 height 16
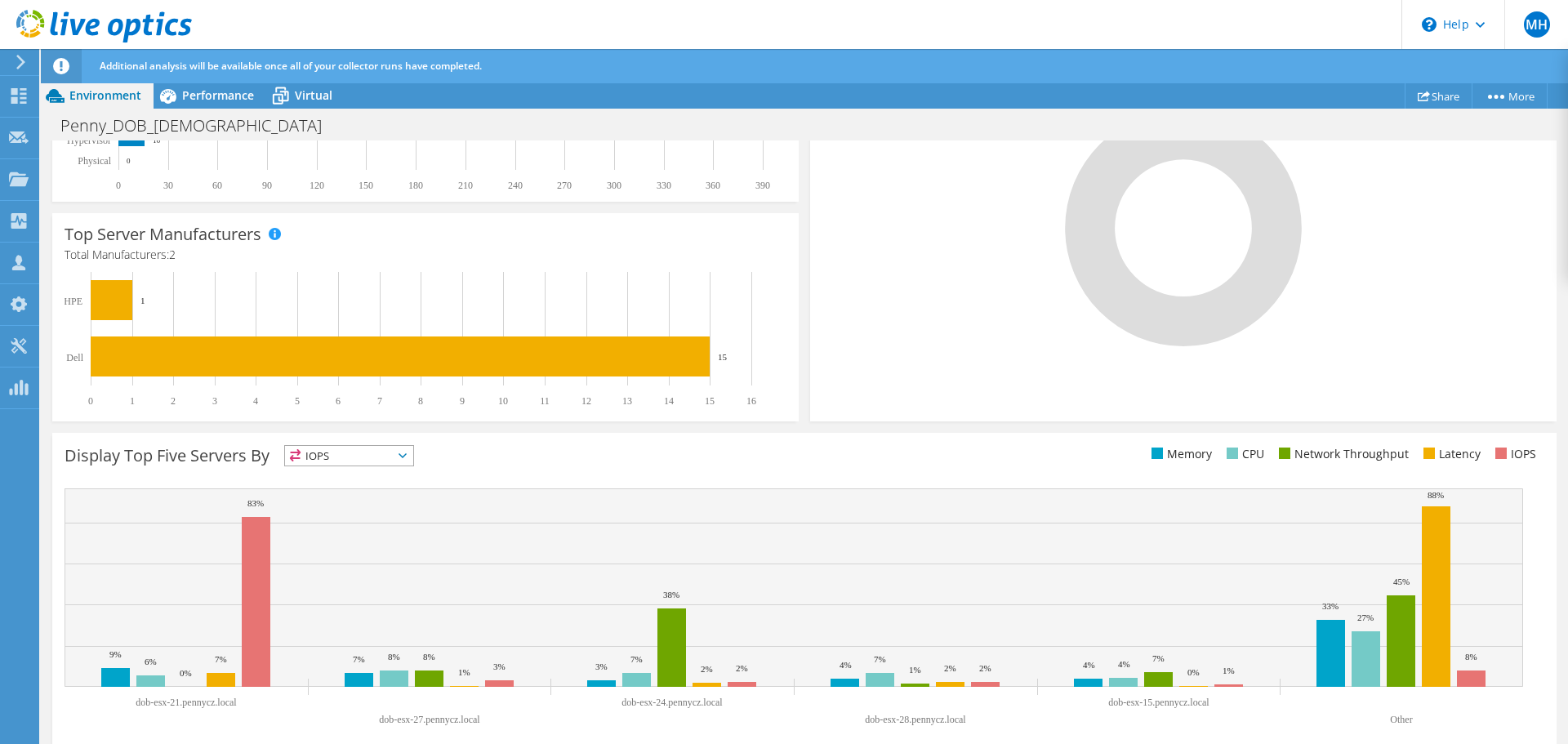
scroll to position [442, 0]
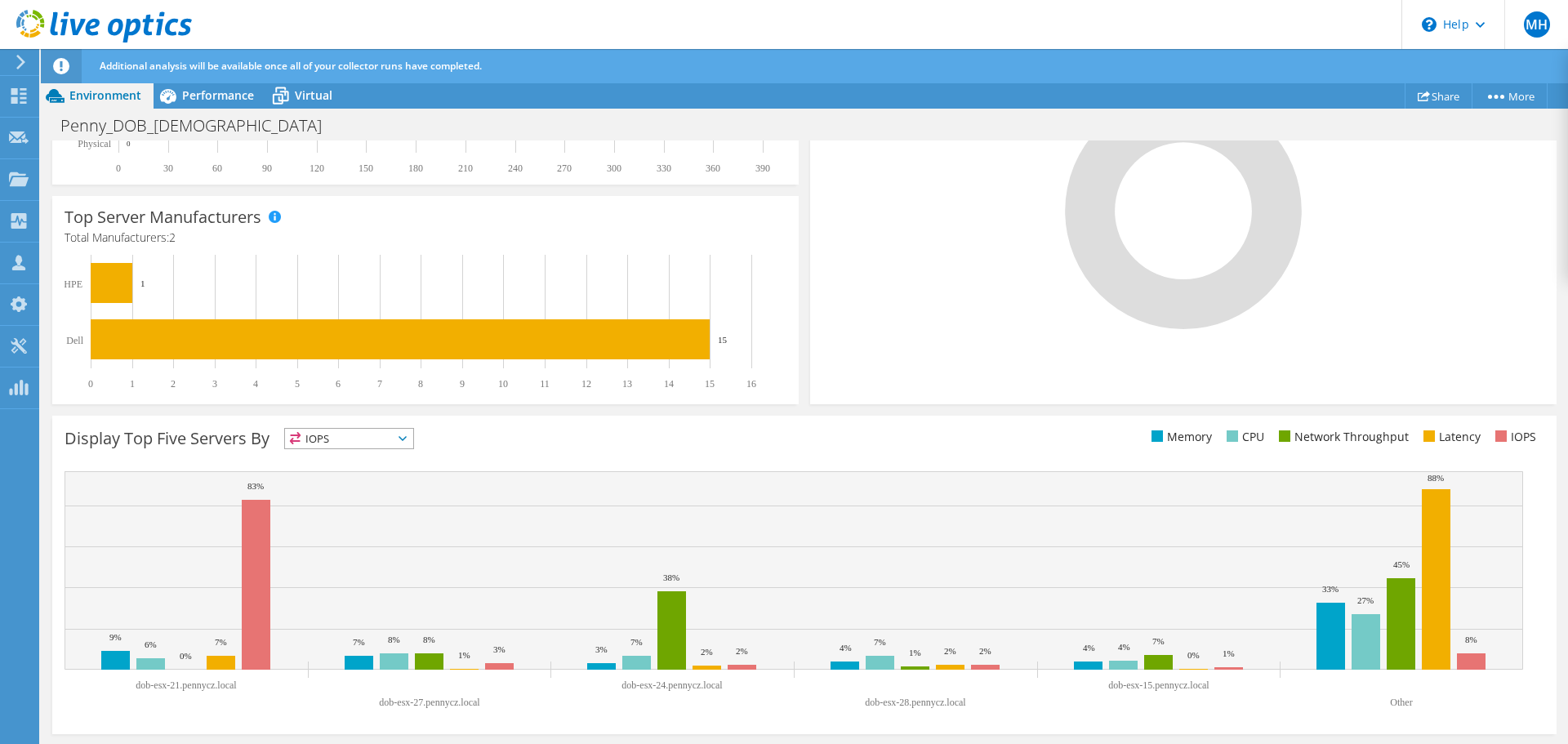
click at [402, 439] on icon at bounding box center [403, 438] width 8 height 5
click at [405, 439] on icon at bounding box center [403, 438] width 8 height 5
click at [407, 436] on icon at bounding box center [403, 438] width 8 height 5
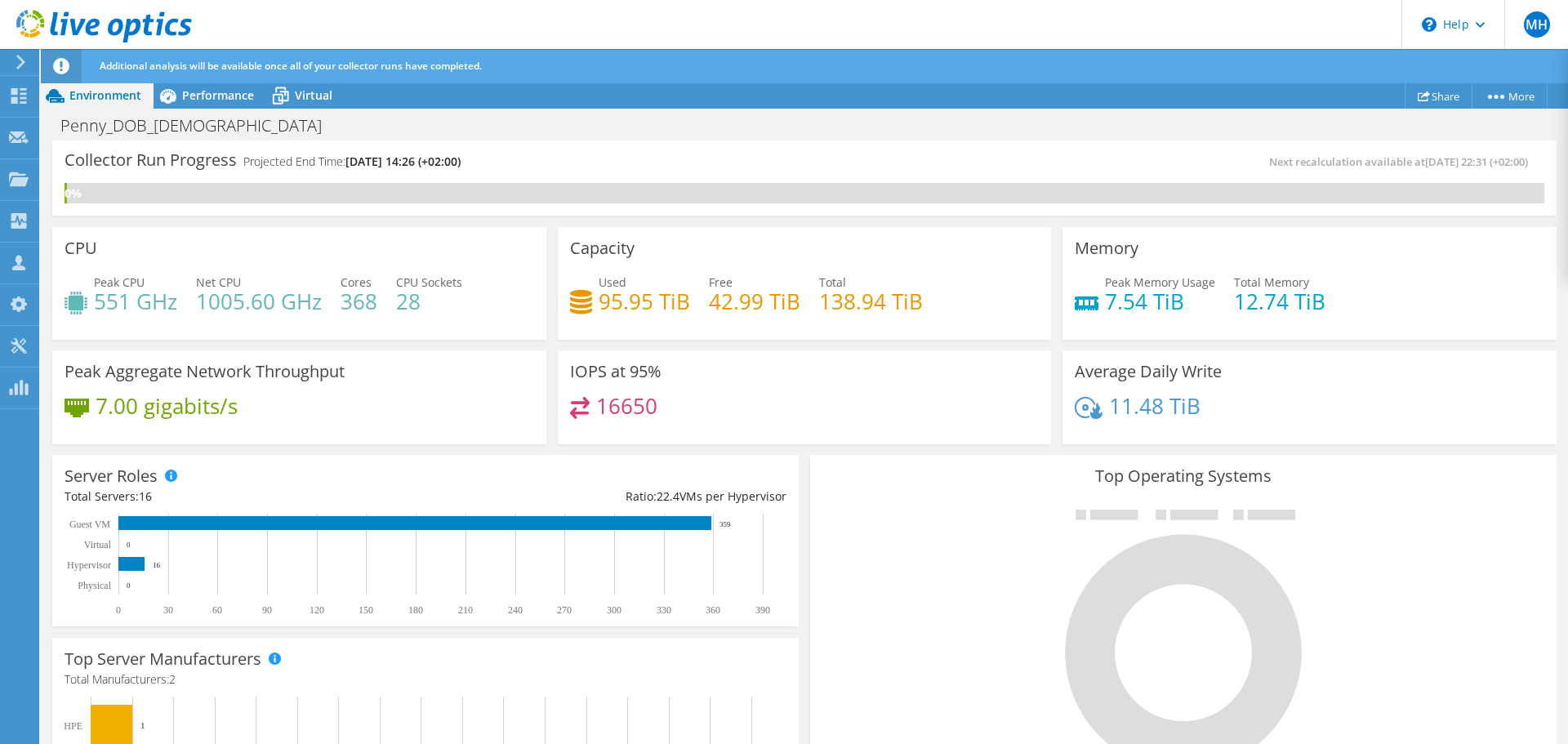
scroll to position [44, 0]
click at [24, 65] on icon at bounding box center [20, 61] width 12 height 14
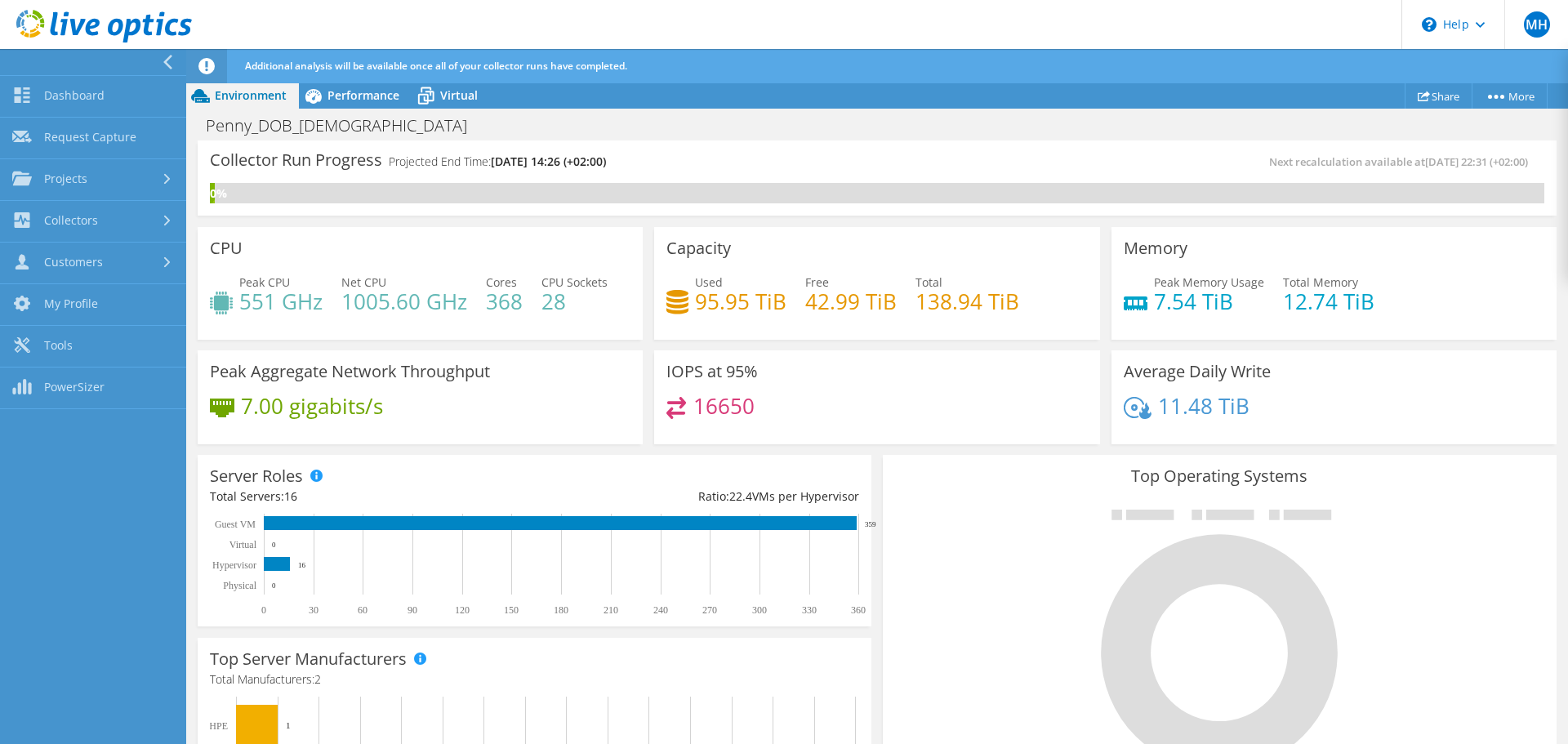
click at [167, 61] on icon at bounding box center [167, 61] width 12 height 14
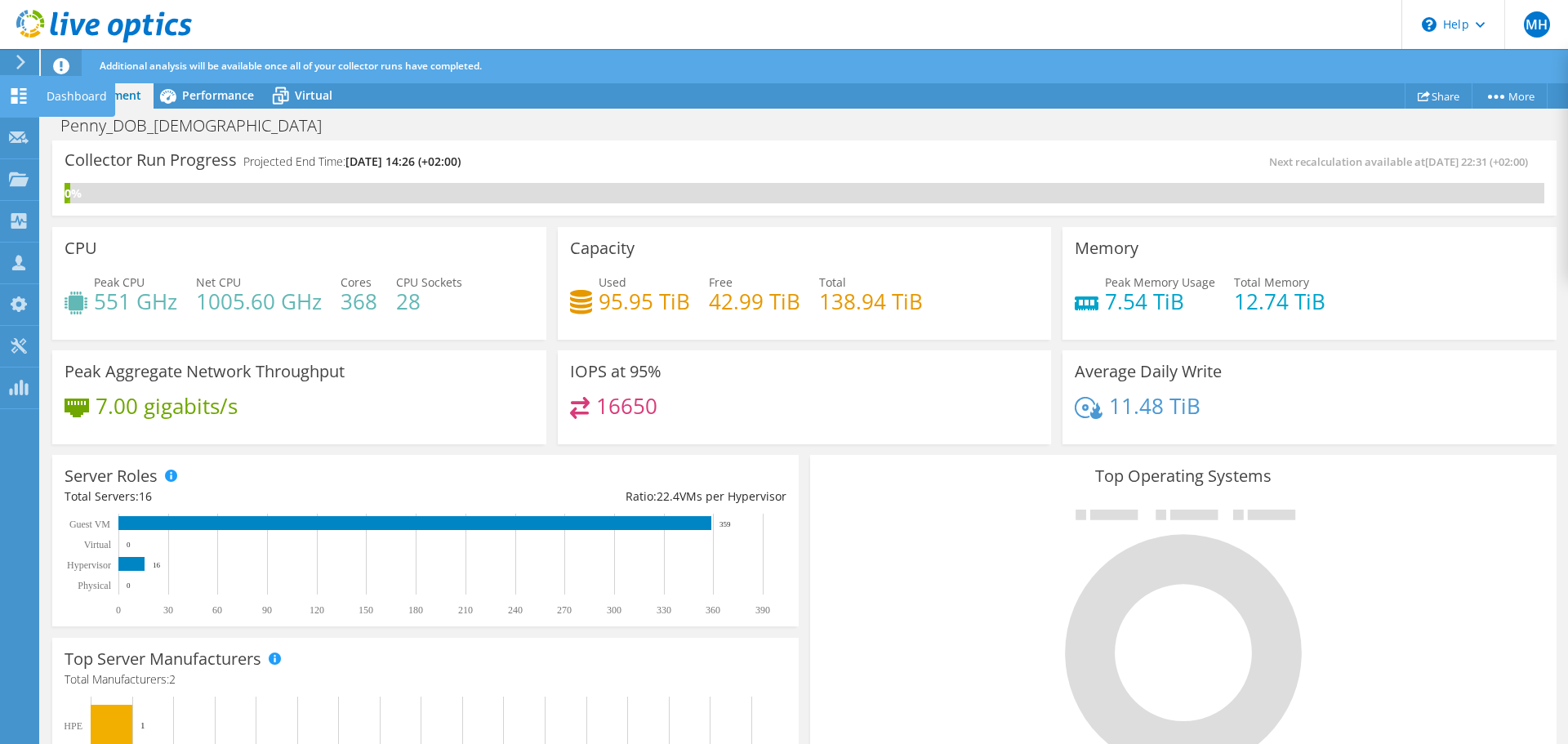
click at [23, 97] on use at bounding box center [19, 96] width 15 height 15
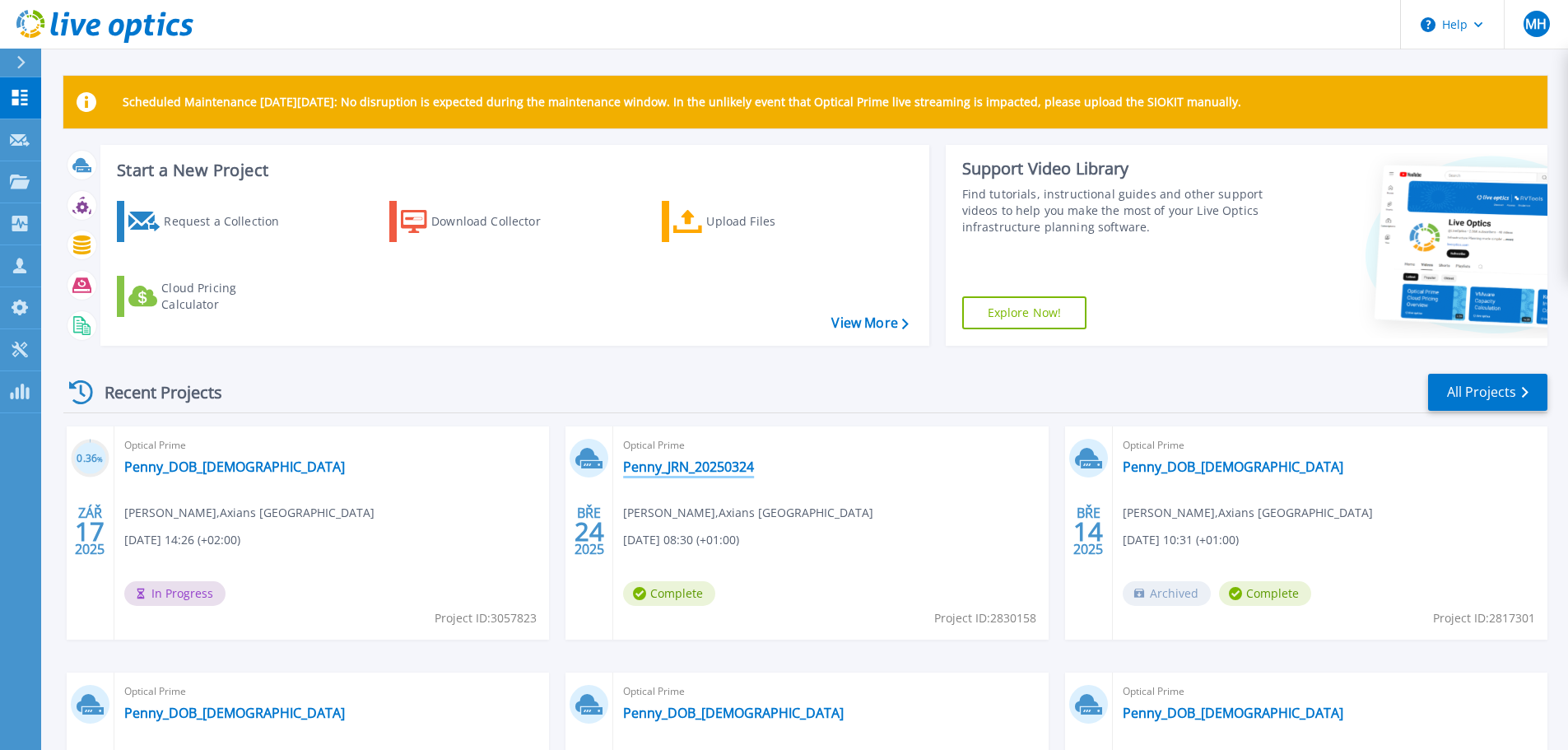
click at [681, 466] on link "Penny_JRN_20250324" at bounding box center [689, 466] width 131 height 16
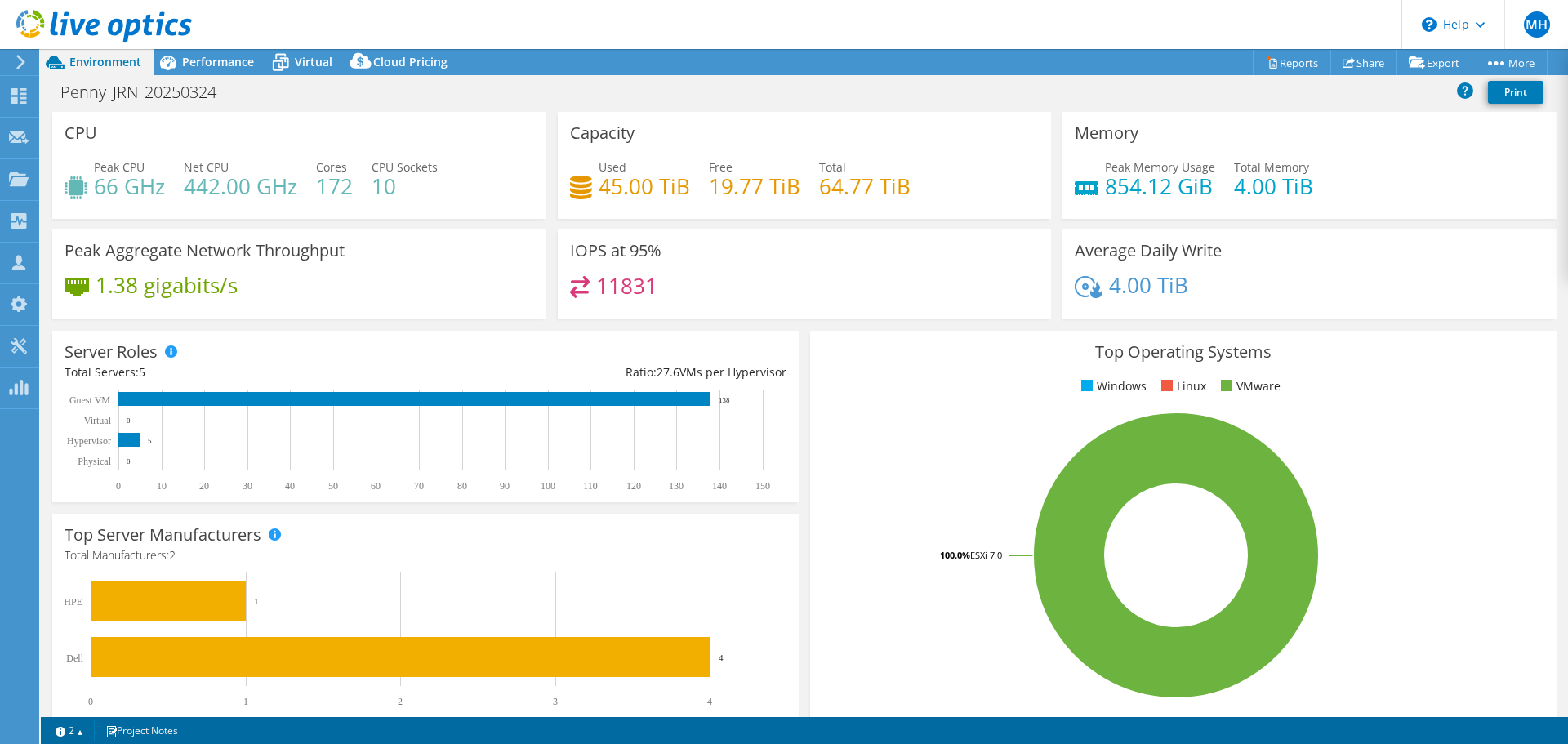
select select "USD"
click at [403, 64] on span "Cloud Pricing" at bounding box center [409, 61] width 74 height 15
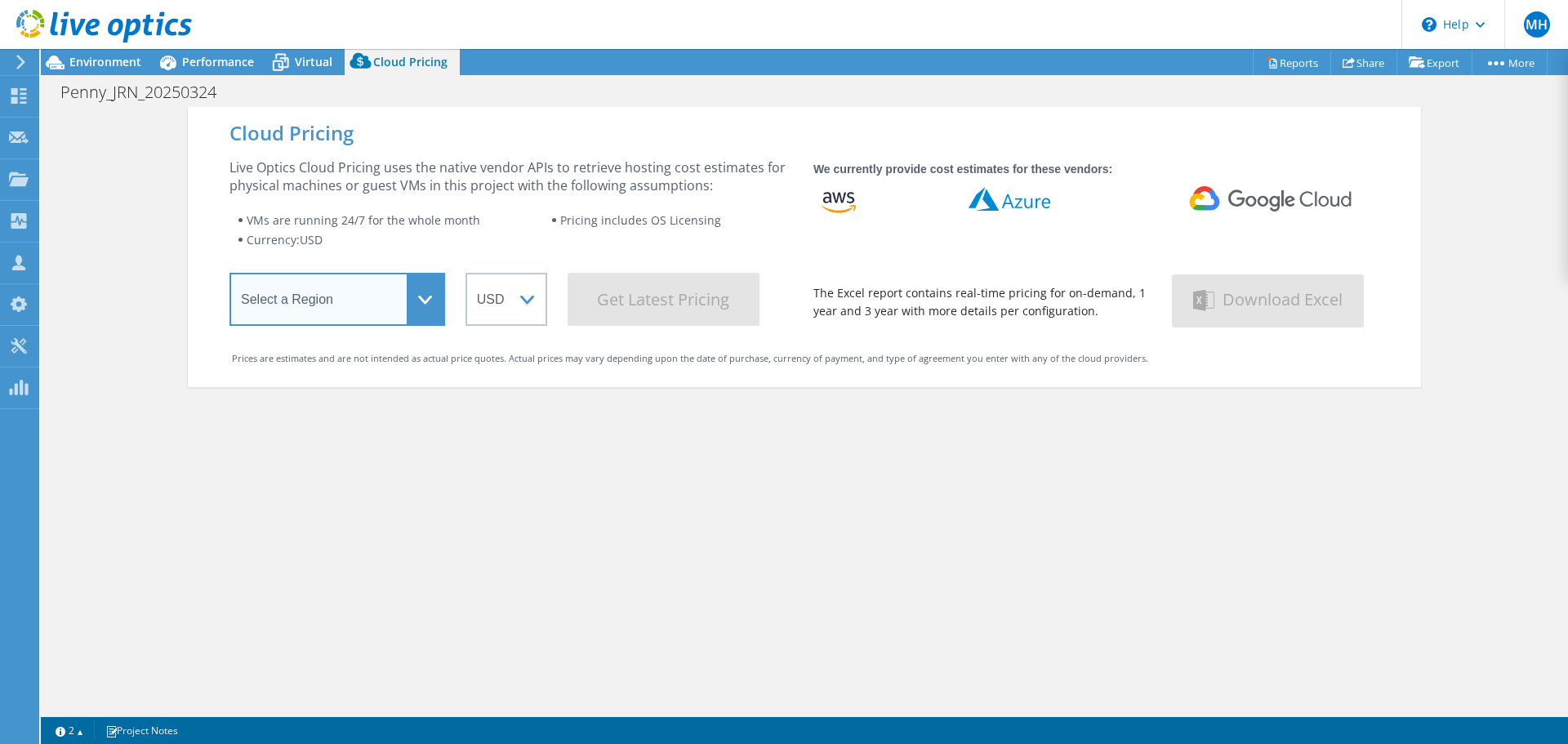
click at [415, 279] on select "Select a Region [GEOGRAPHIC_DATA] ([GEOGRAPHIC_DATA]) [GEOGRAPHIC_DATA] ([GEOGR…" at bounding box center [337, 299] width 216 height 53
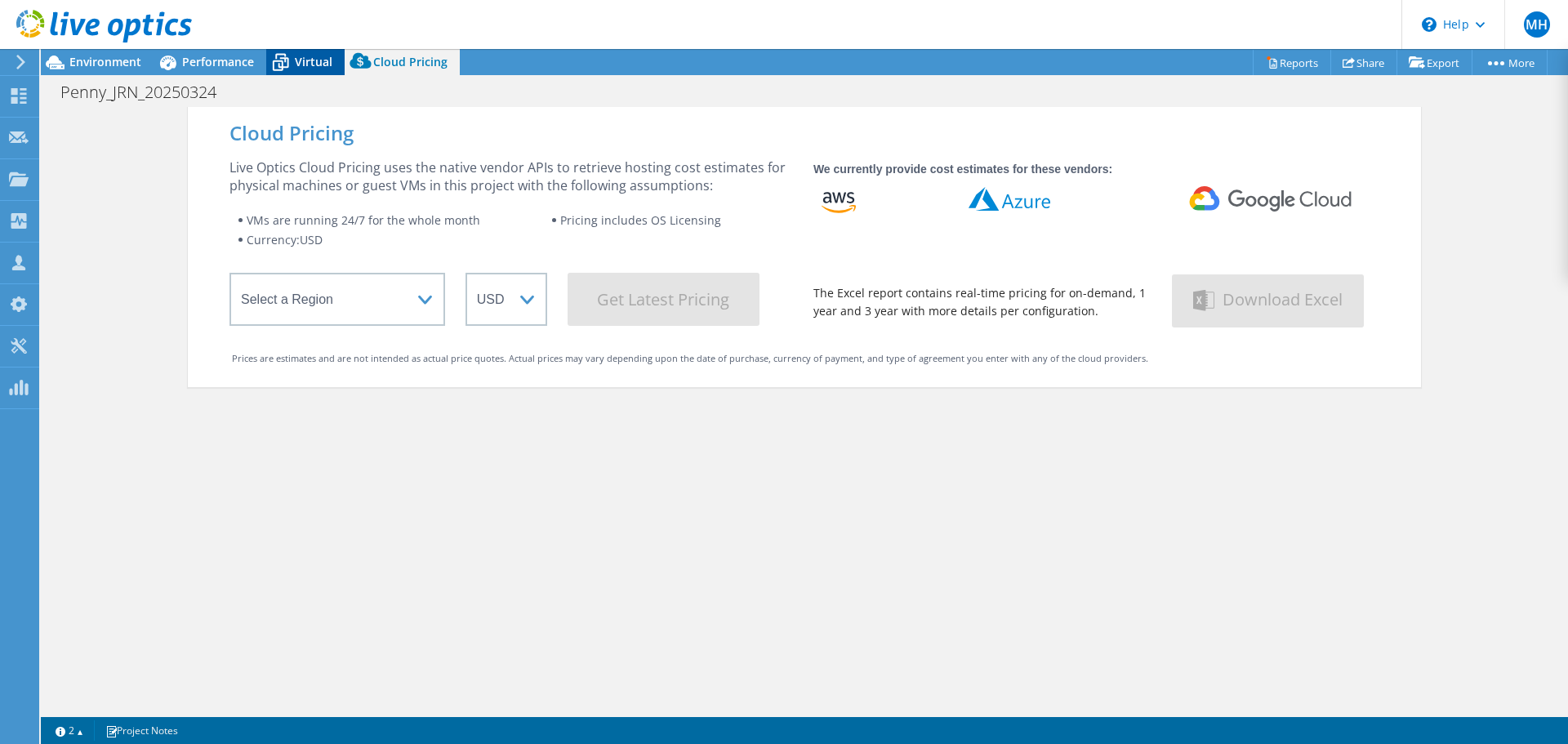
click at [304, 63] on span "Virtual" at bounding box center [313, 61] width 37 height 15
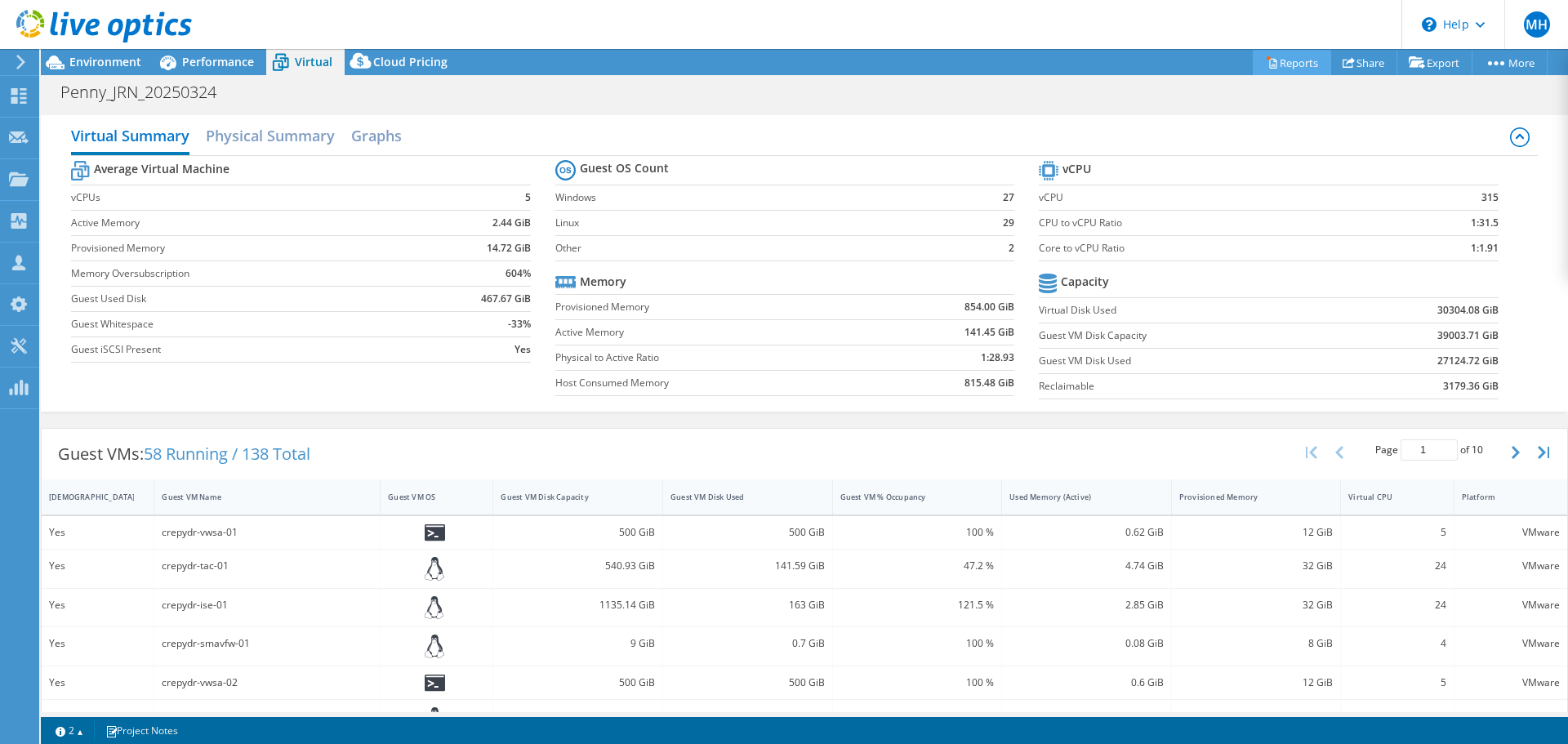
click at [1282, 63] on link "Reports" at bounding box center [1292, 63] width 78 height 25
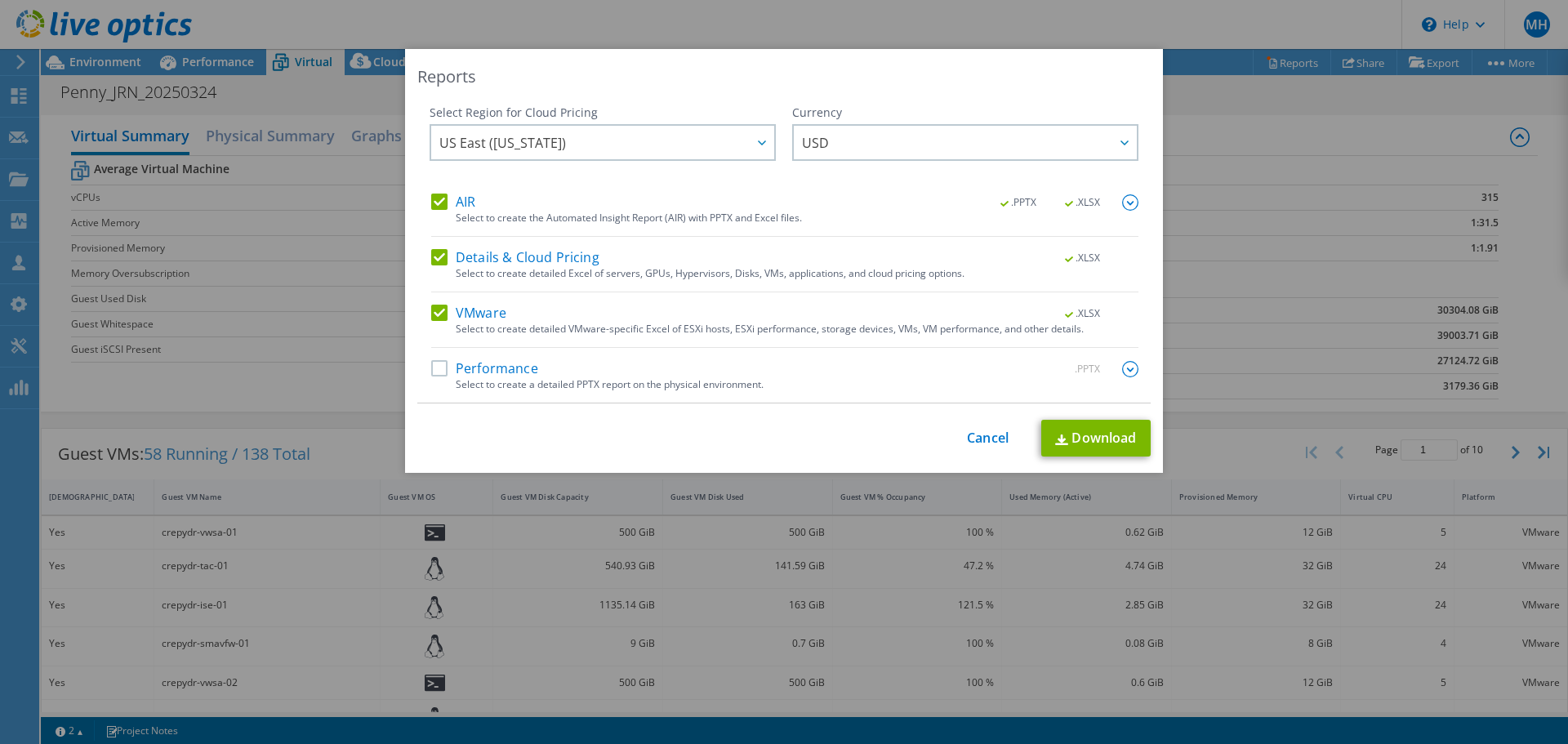
click at [431, 371] on label "Performance" at bounding box center [485, 369] width 107 height 16
click at [0, 0] on input "Performance" at bounding box center [0, 0] width 0 height 0
click at [971, 434] on link "Cancel" at bounding box center [987, 439] width 42 height 15
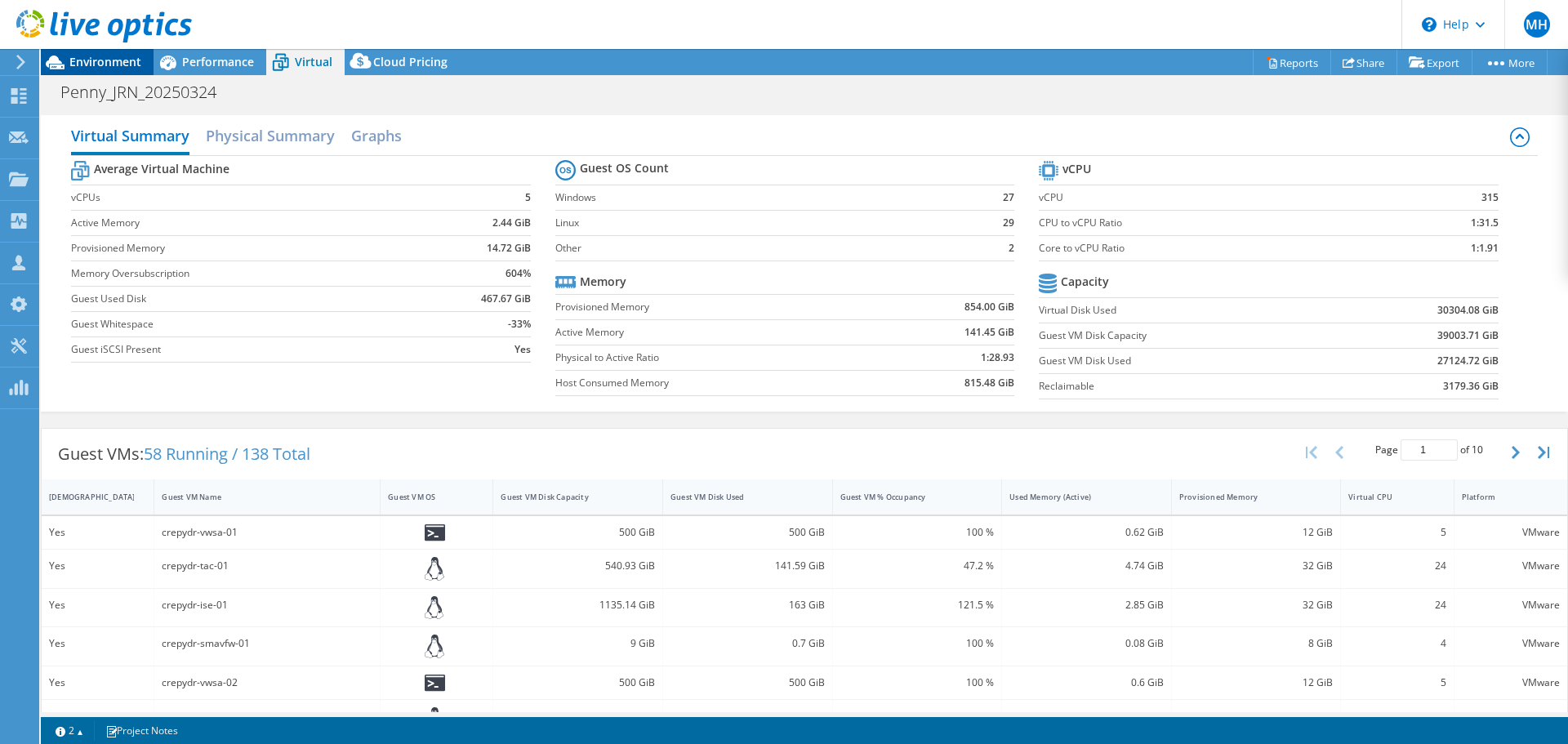
click at [78, 69] on span "Environment" at bounding box center [105, 61] width 72 height 15
